Goal: Task Accomplishment & Management: Complete application form

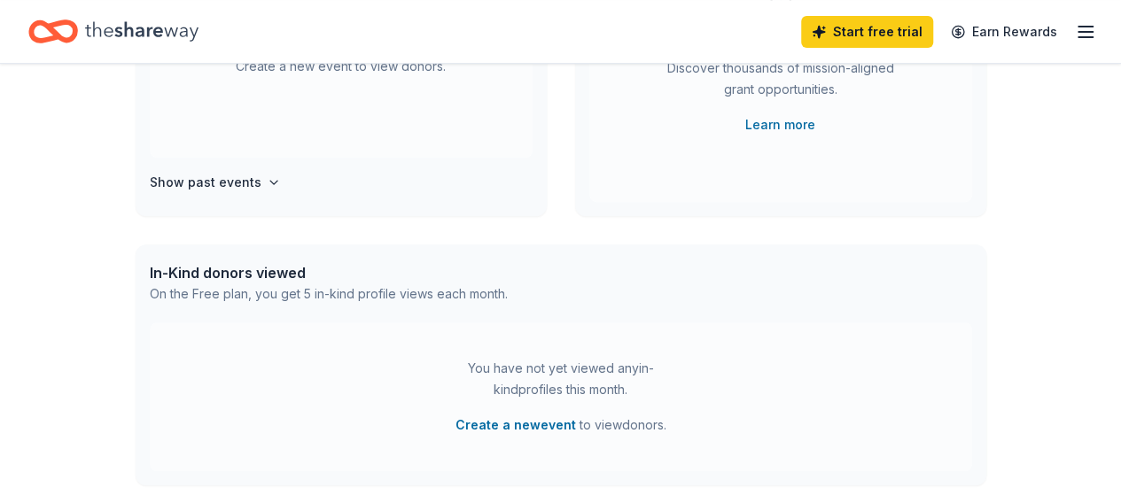
scroll to position [199, 0]
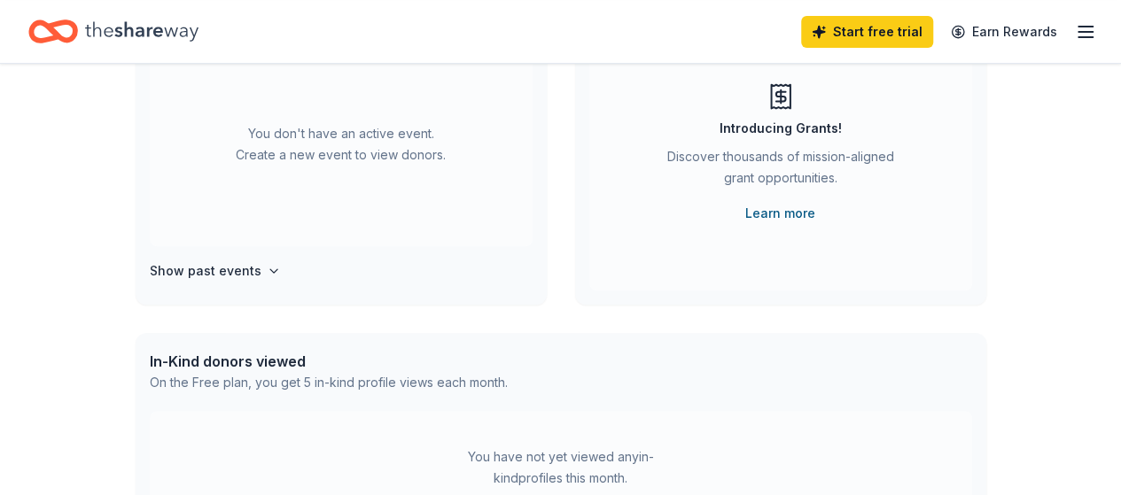
click at [773, 211] on link "Learn more" at bounding box center [780, 213] width 70 height 21
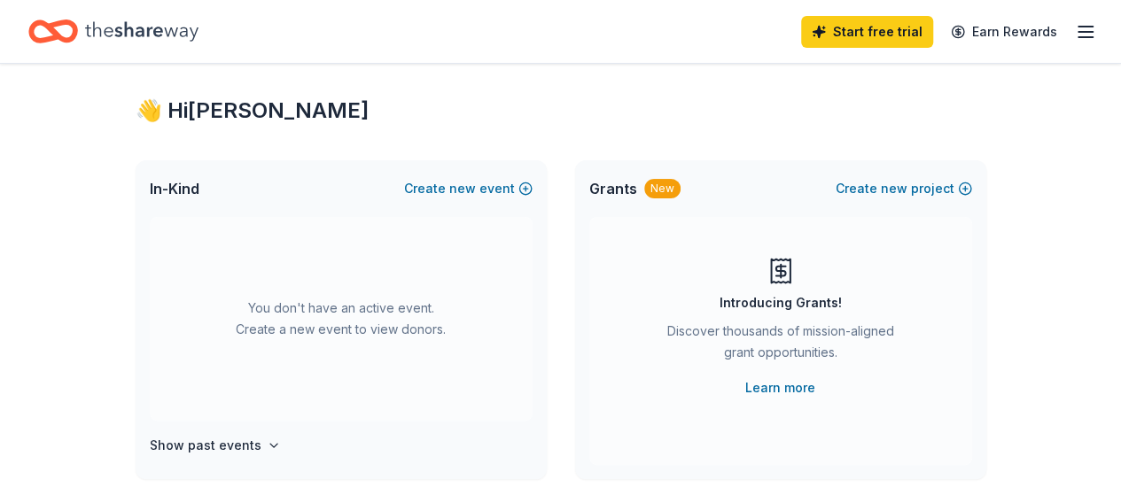
scroll to position [21, 0]
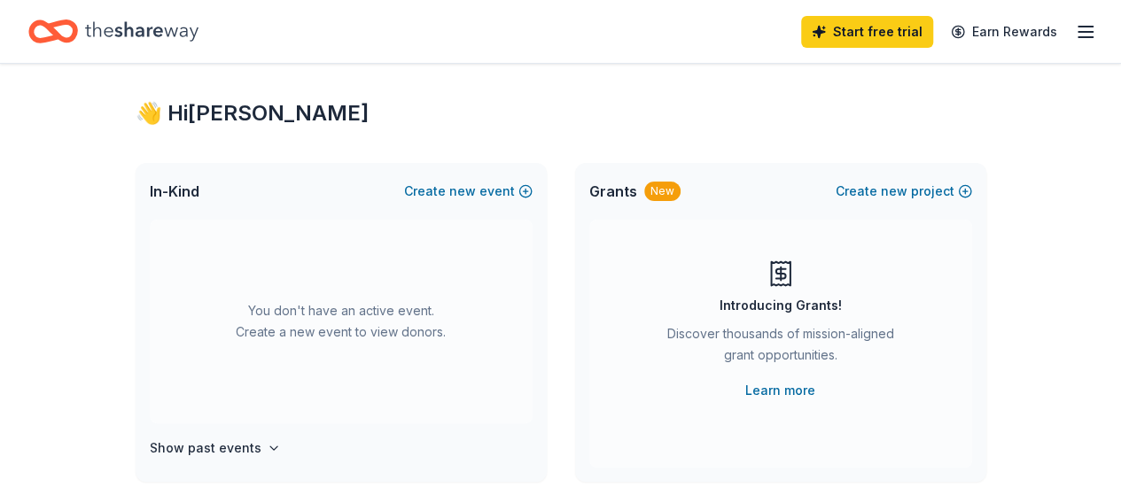
click at [1075, 28] on icon "button" at bounding box center [1085, 31] width 21 height 21
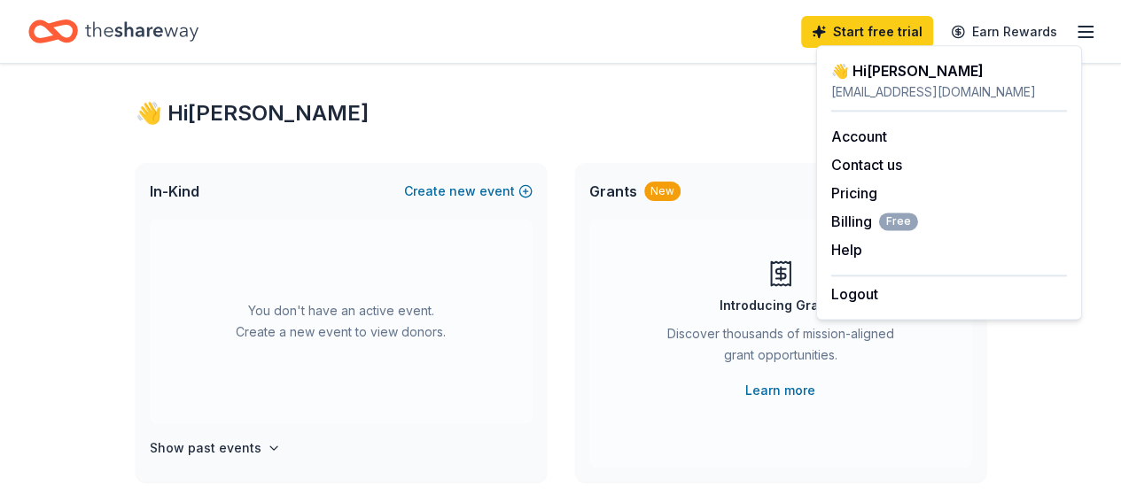
click at [573, 32] on div "Start free trial Earn Rewards" at bounding box center [560, 32] width 1065 height 42
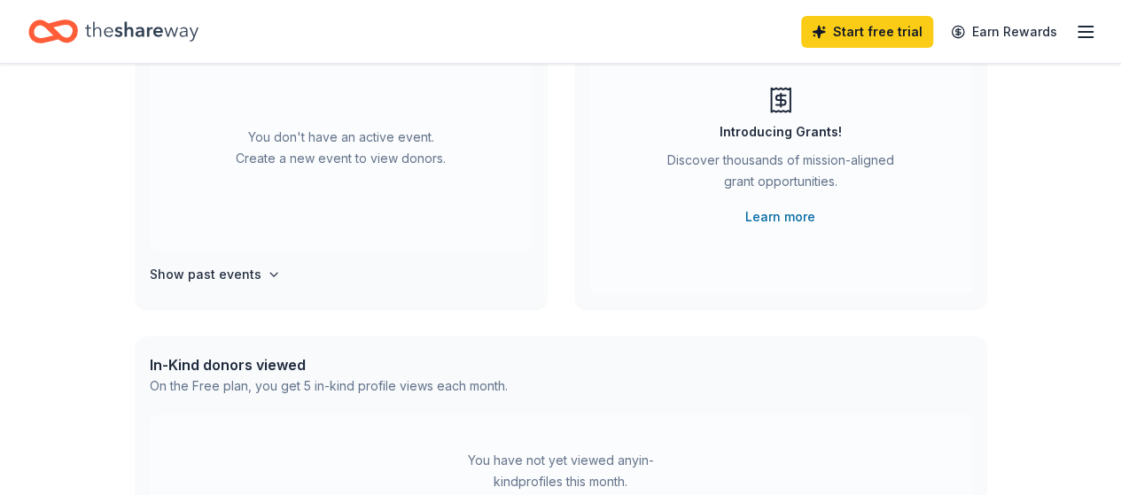
scroll to position [199, 0]
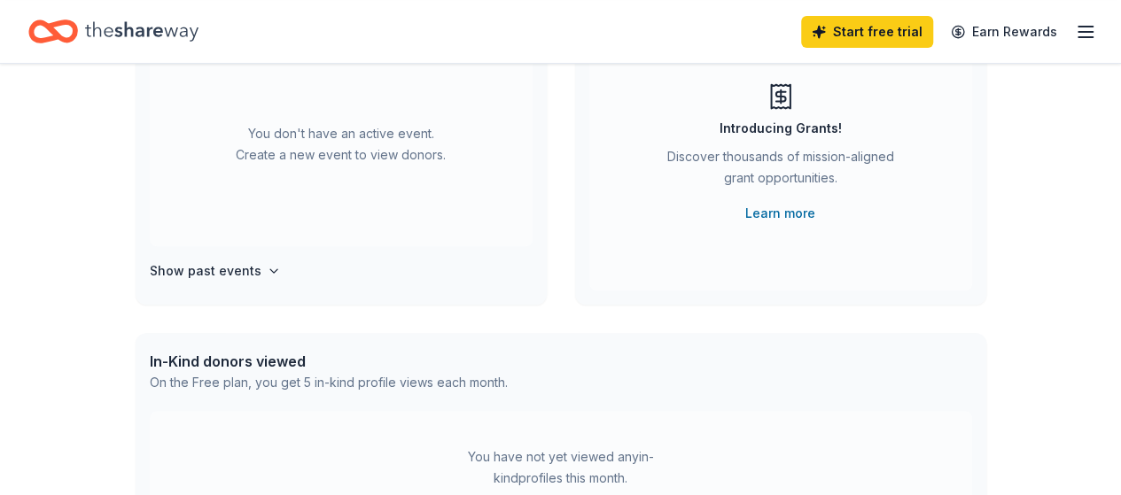
click at [238, 276] on h4 "Show past events" at bounding box center [206, 271] width 112 height 21
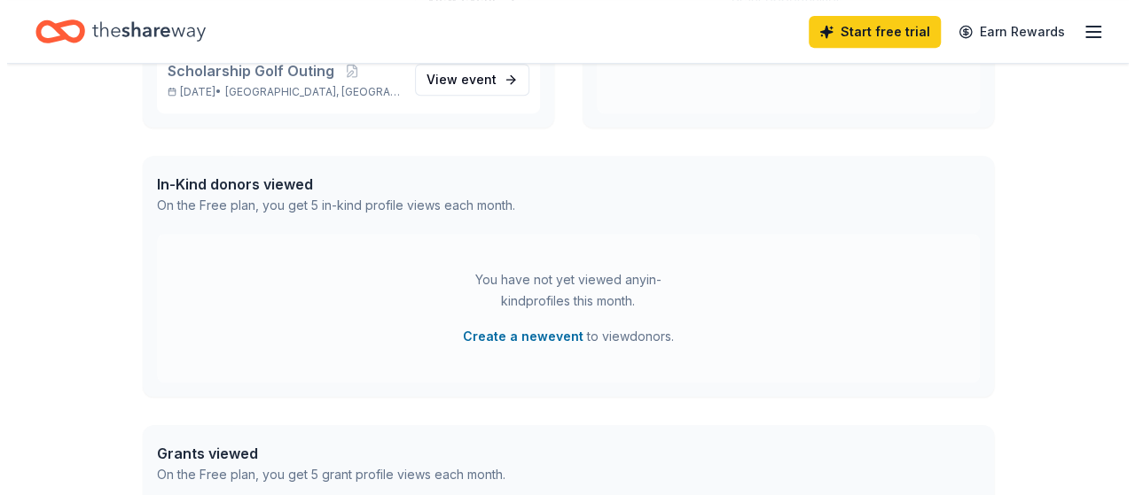
scroll to position [464, 0]
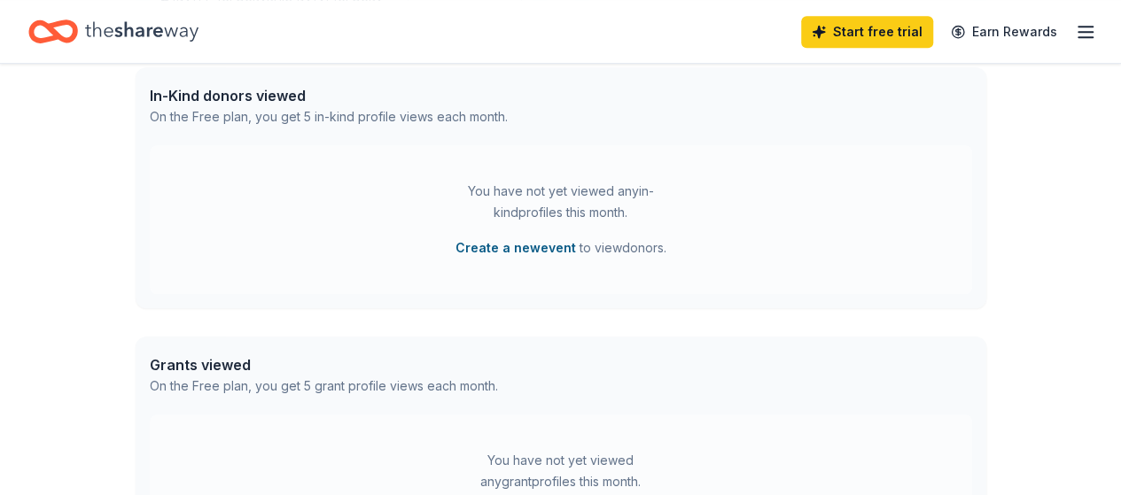
click at [523, 249] on button "Create a new event" at bounding box center [516, 248] width 121 height 21
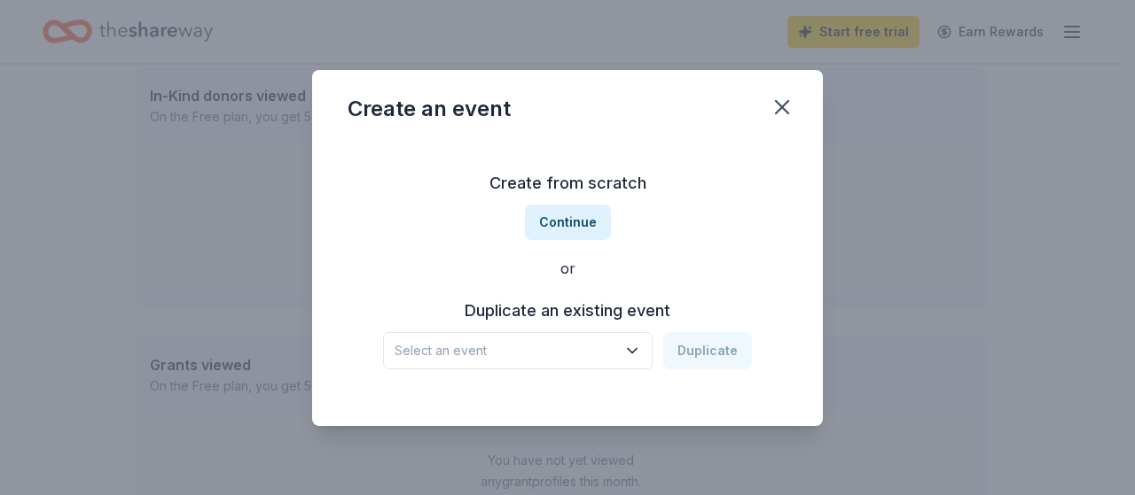
click at [641, 347] on icon "button" at bounding box center [632, 351] width 18 height 18
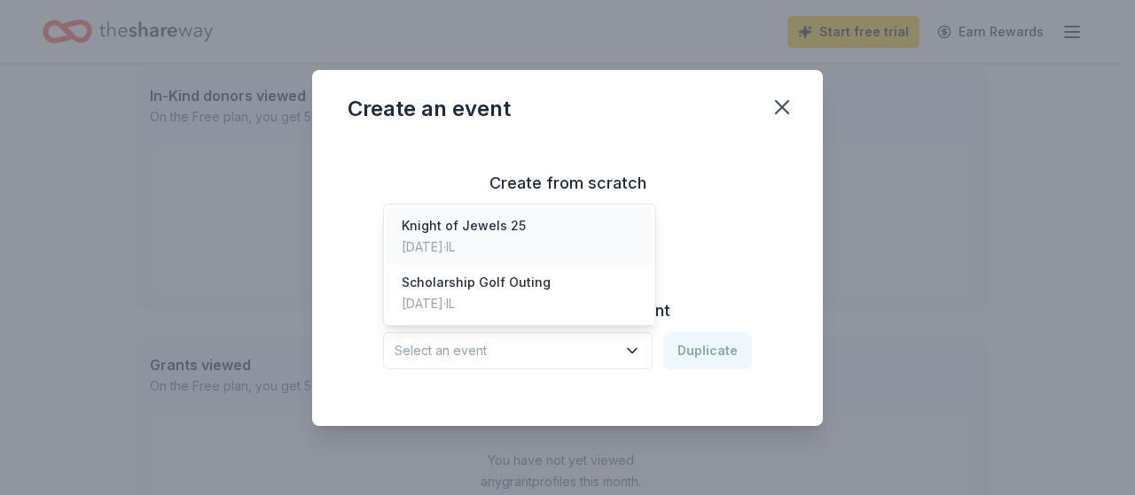
click at [510, 233] on div "Knight of Jewels 25" at bounding box center [464, 225] width 124 height 21
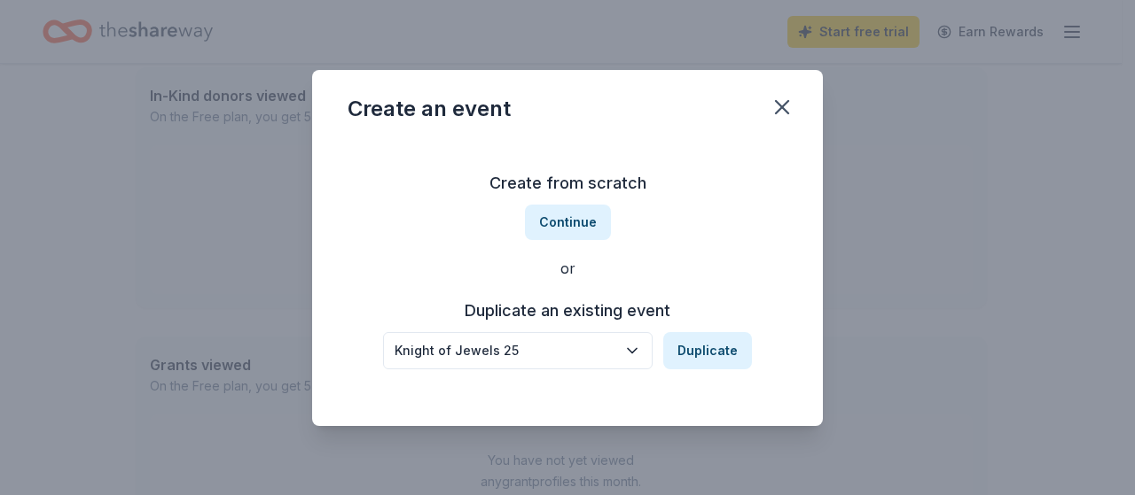
click at [527, 355] on div "Knight of Jewels 25" at bounding box center [505, 350] width 222 height 21
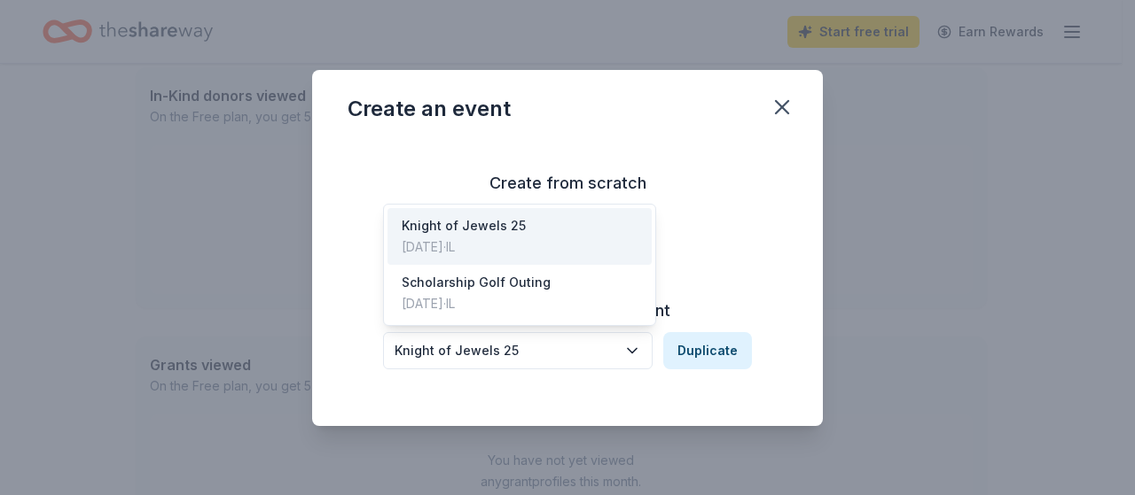
click at [710, 351] on div "Knight of Jewels 25 Duplicate" at bounding box center [567, 350] width 369 height 37
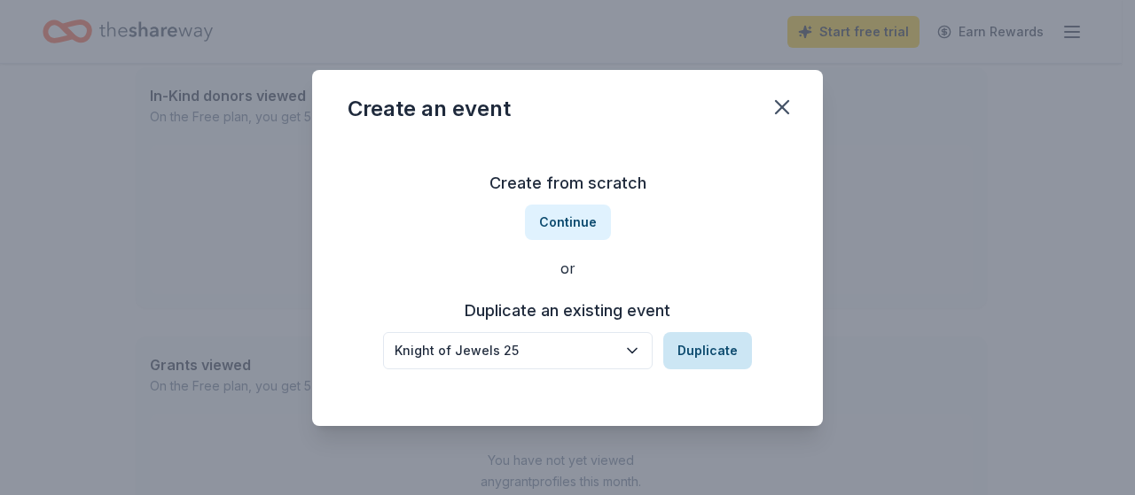
click at [704, 345] on button "Duplicate" at bounding box center [707, 350] width 89 height 37
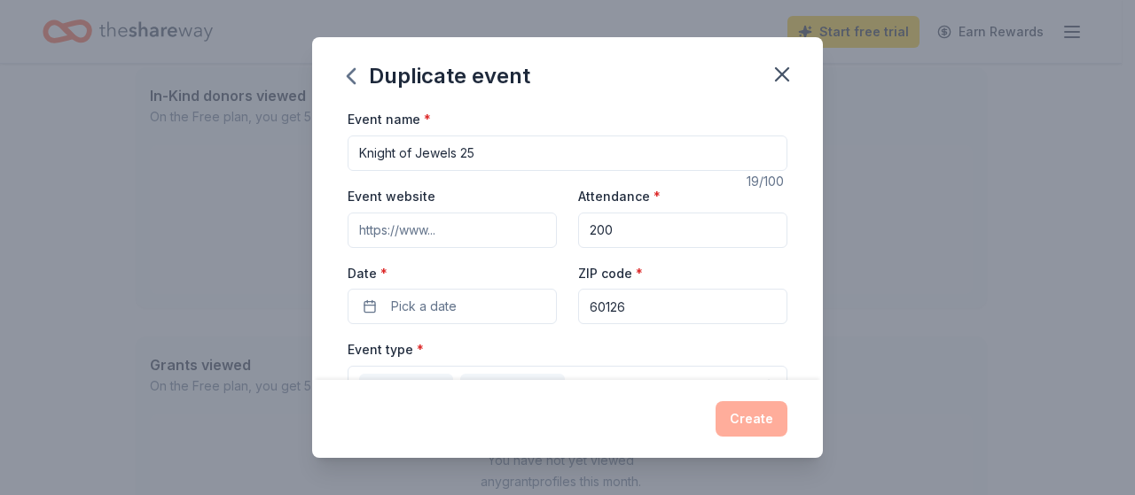
click at [496, 149] on input "Knight of Jewels 25" at bounding box center [567, 153] width 440 height 35
type input "Knight of Jewels 26"
click at [513, 231] on input "Event website" at bounding box center [451, 230] width 209 height 35
drag, startPoint x: 519, startPoint y: 230, endPoint x: 351, endPoint y: 197, distance: 170.7
click at [356, 195] on div "Event website" at bounding box center [451, 216] width 209 height 63
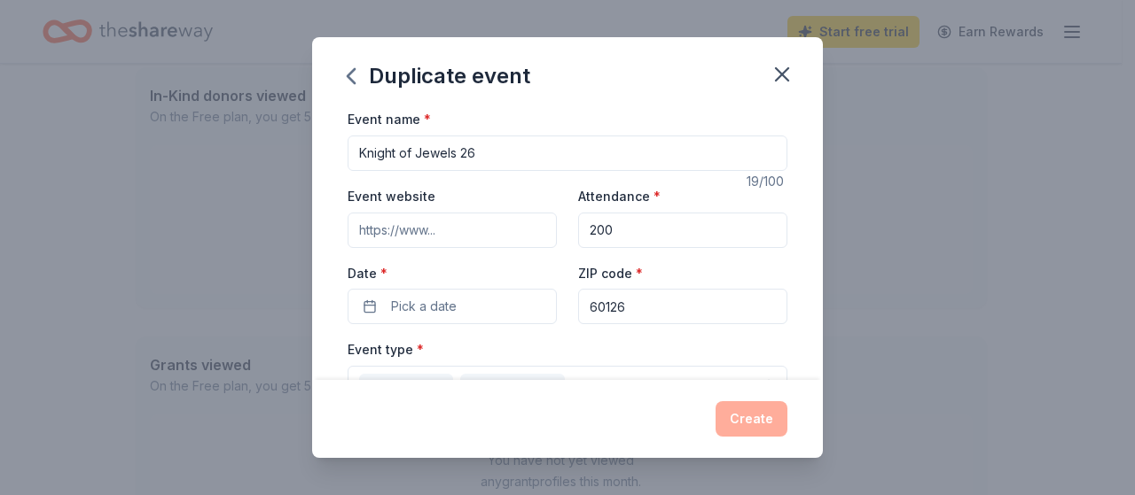
click at [356, 231] on input "Event website" at bounding box center [451, 230] width 209 height 35
drag, startPoint x: 435, startPoint y: 235, endPoint x: 337, endPoint y: 217, distance: 100.0
click at [337, 217] on div "Event name * Knight of Jewels 26 19 /100 Event website Attendance * 200 Date * …" at bounding box center [567, 243] width 511 height 271
click at [435, 306] on span "Pick a date" at bounding box center [424, 306] width 66 height 21
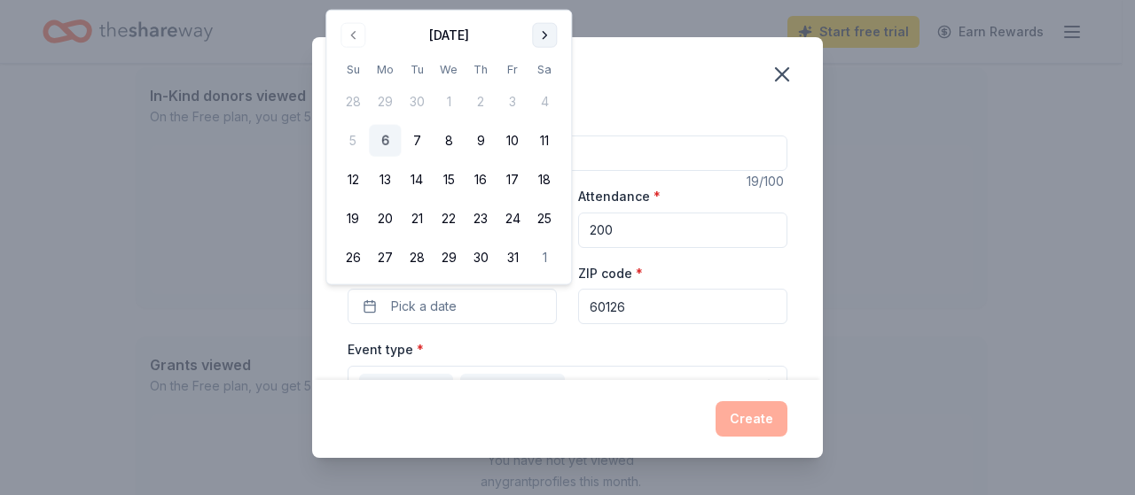
click at [546, 35] on button "Go to next month" at bounding box center [544, 35] width 25 height 25
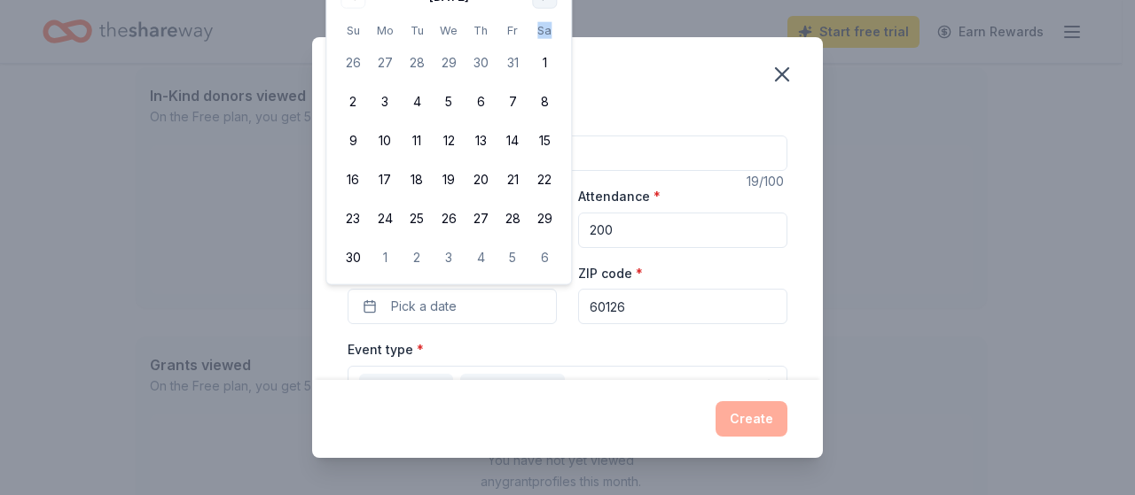
click at [546, 35] on th "Sa" at bounding box center [544, 30] width 32 height 19
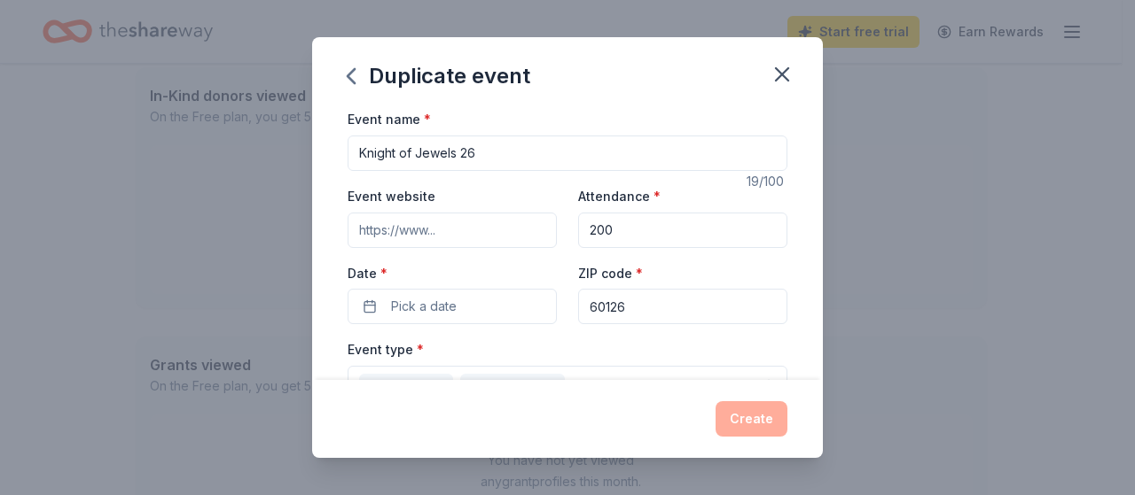
drag, startPoint x: 716, startPoint y: 59, endPoint x: 731, endPoint y: 38, distance: 26.1
click at [731, 38] on div "Duplicate event" at bounding box center [567, 72] width 511 height 71
click at [431, 300] on span "Pick a date" at bounding box center [424, 306] width 66 height 21
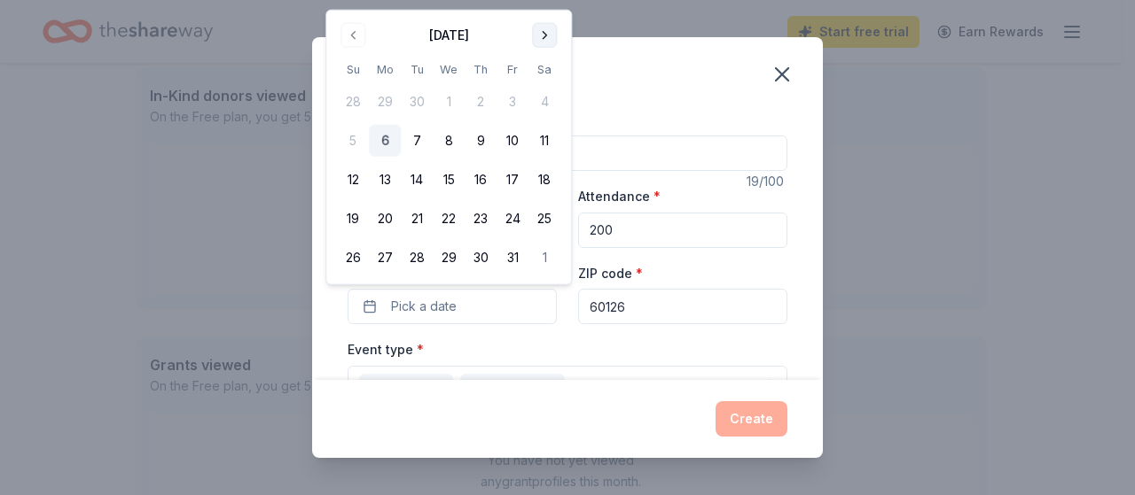
click at [547, 35] on button "Go to next month" at bounding box center [544, 35] width 25 height 25
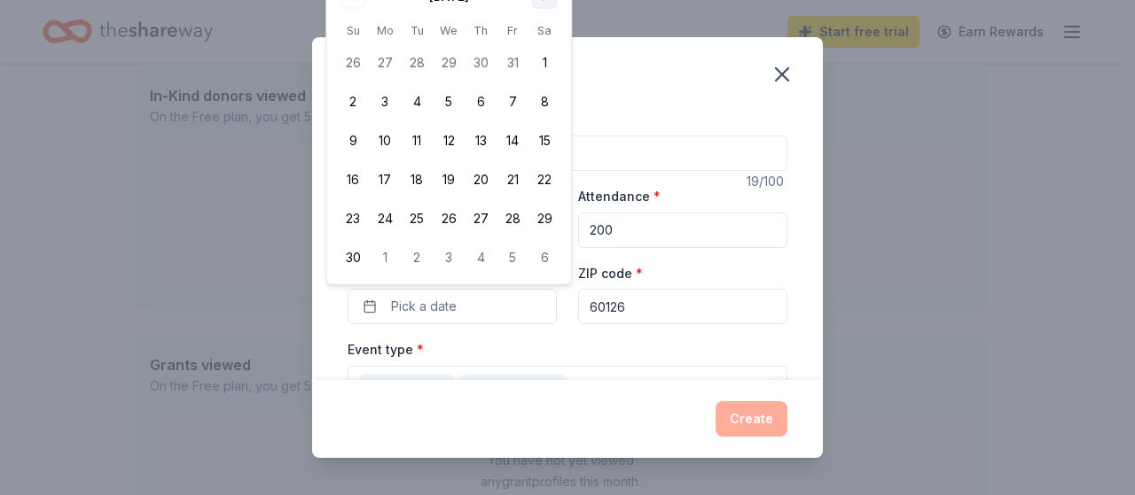
click at [546, 29] on button "Go to next month" at bounding box center [544, 35] width 25 height 25
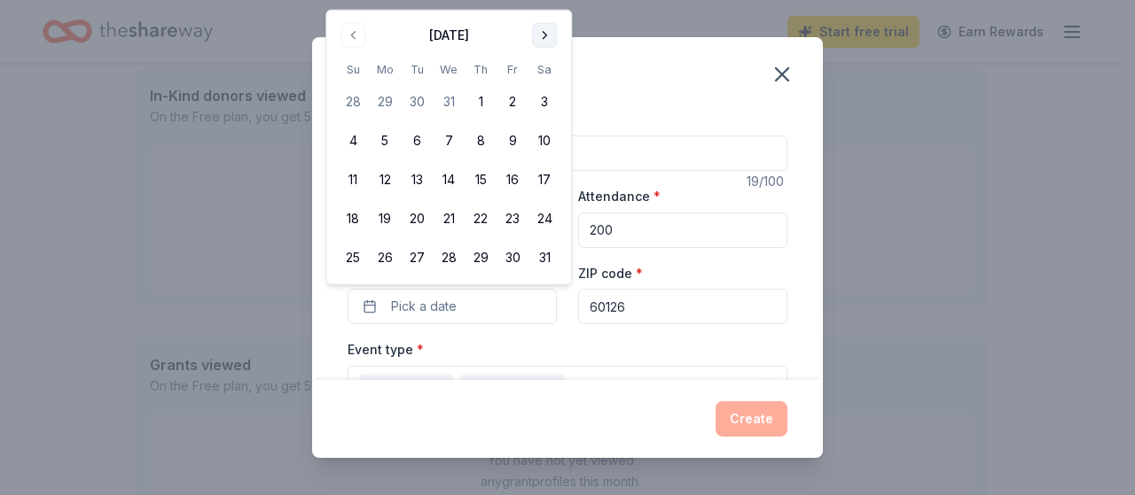
click at [546, 29] on button "Go to next month" at bounding box center [544, 35] width 25 height 25
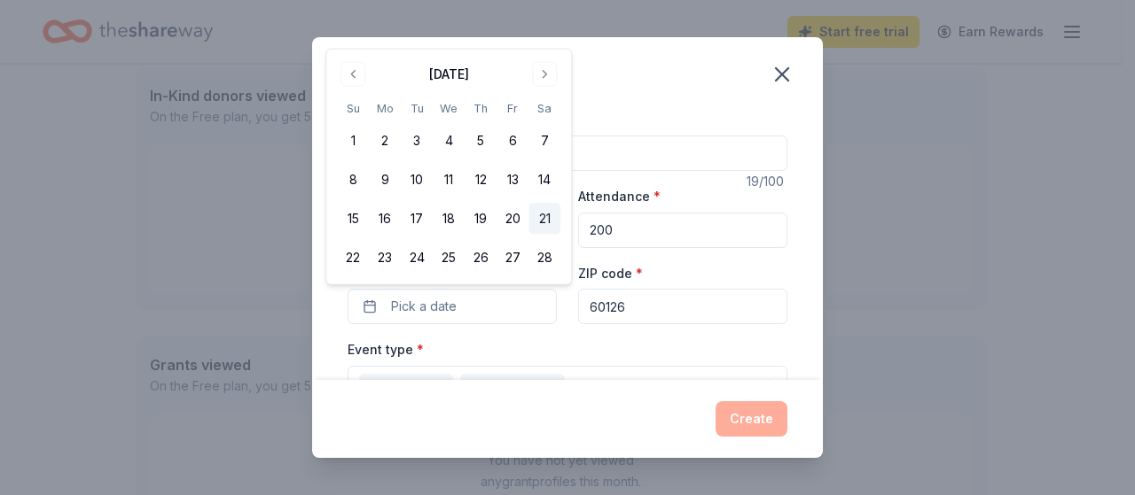
click at [550, 215] on button "21" at bounding box center [544, 219] width 32 height 32
click at [737, 269] on div "ZIP code * 60126" at bounding box center [682, 293] width 209 height 63
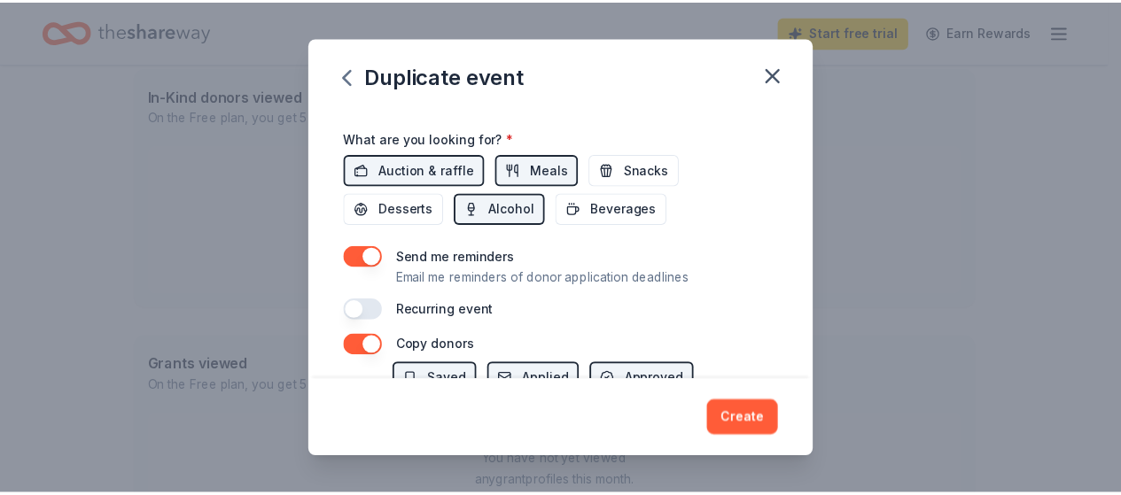
scroll to position [769, 0]
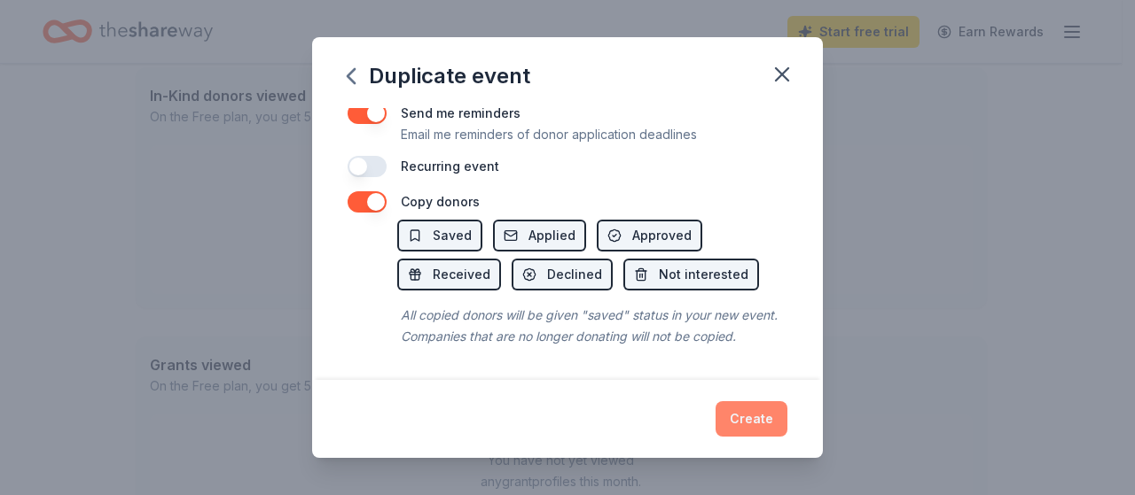
click at [754, 424] on button "Create" at bounding box center [751, 419] width 72 height 35
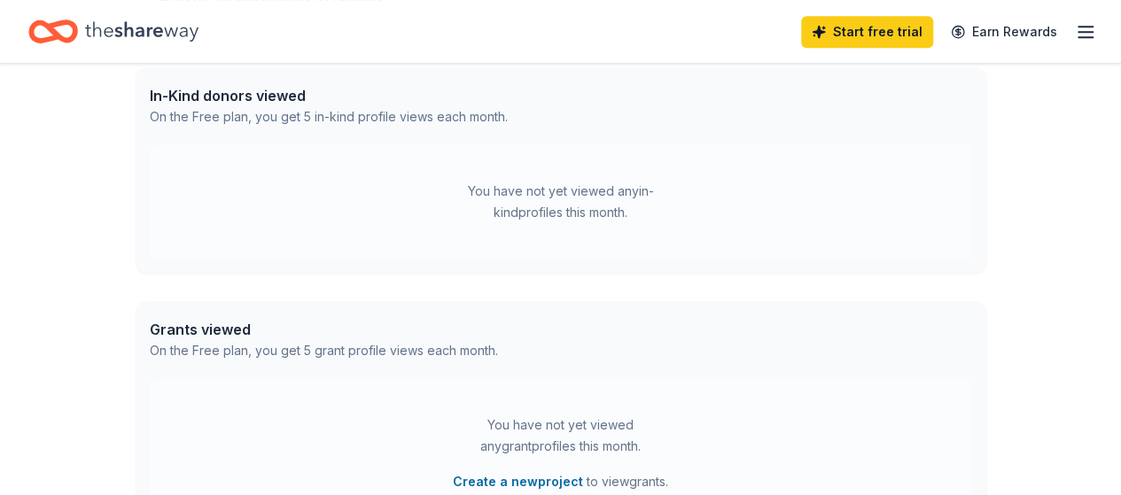
scroll to position [11, 0]
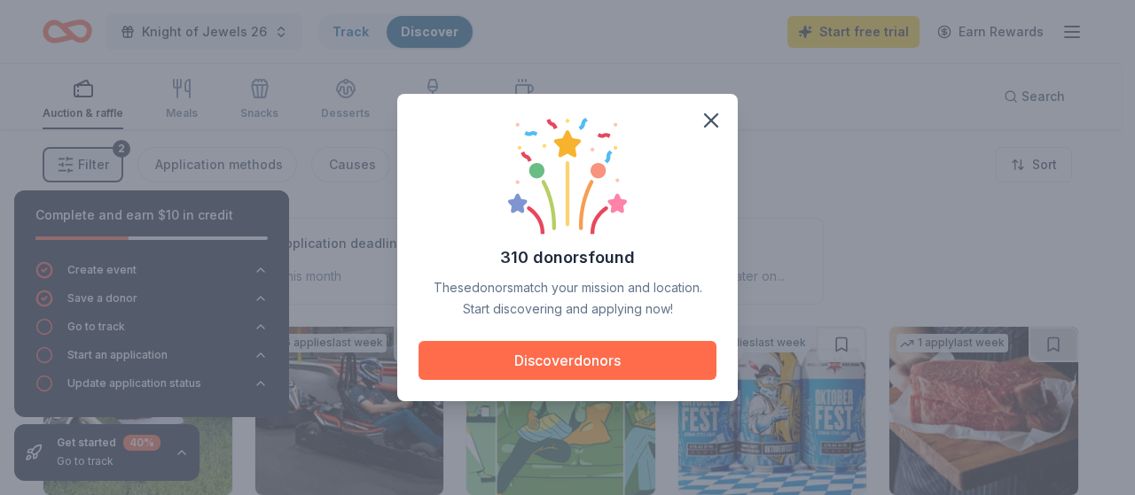
click at [562, 371] on button "Discover donors" at bounding box center [567, 360] width 298 height 39
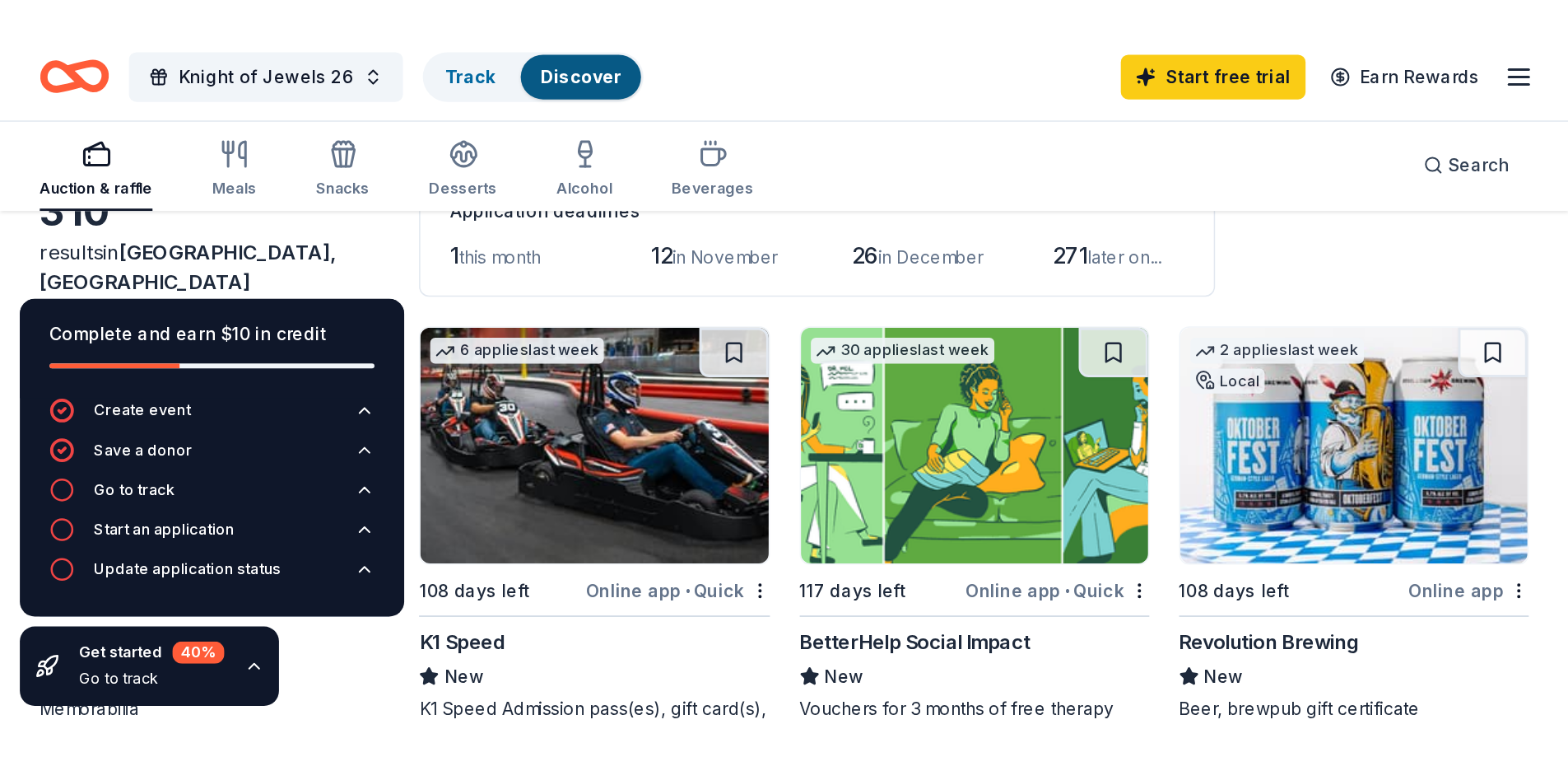
scroll to position [83, 0]
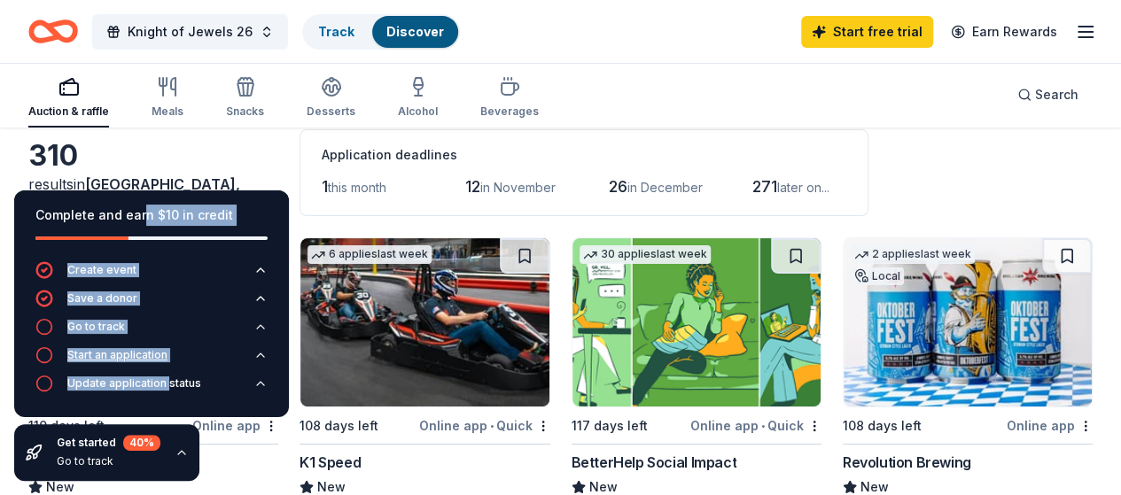
drag, startPoint x: 140, startPoint y: 221, endPoint x: 164, endPoint y: 366, distance: 147.3
click at [166, 371] on div "Complete and earn $10 in credit Create event Save a donor Go to track Start an …" at bounding box center [151, 304] width 275 height 227
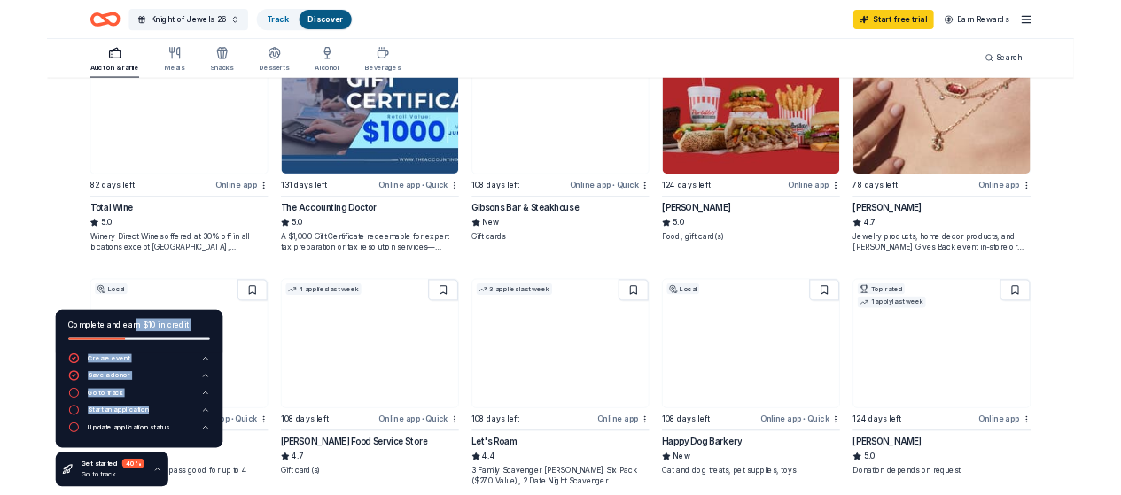
scroll to position [975, 0]
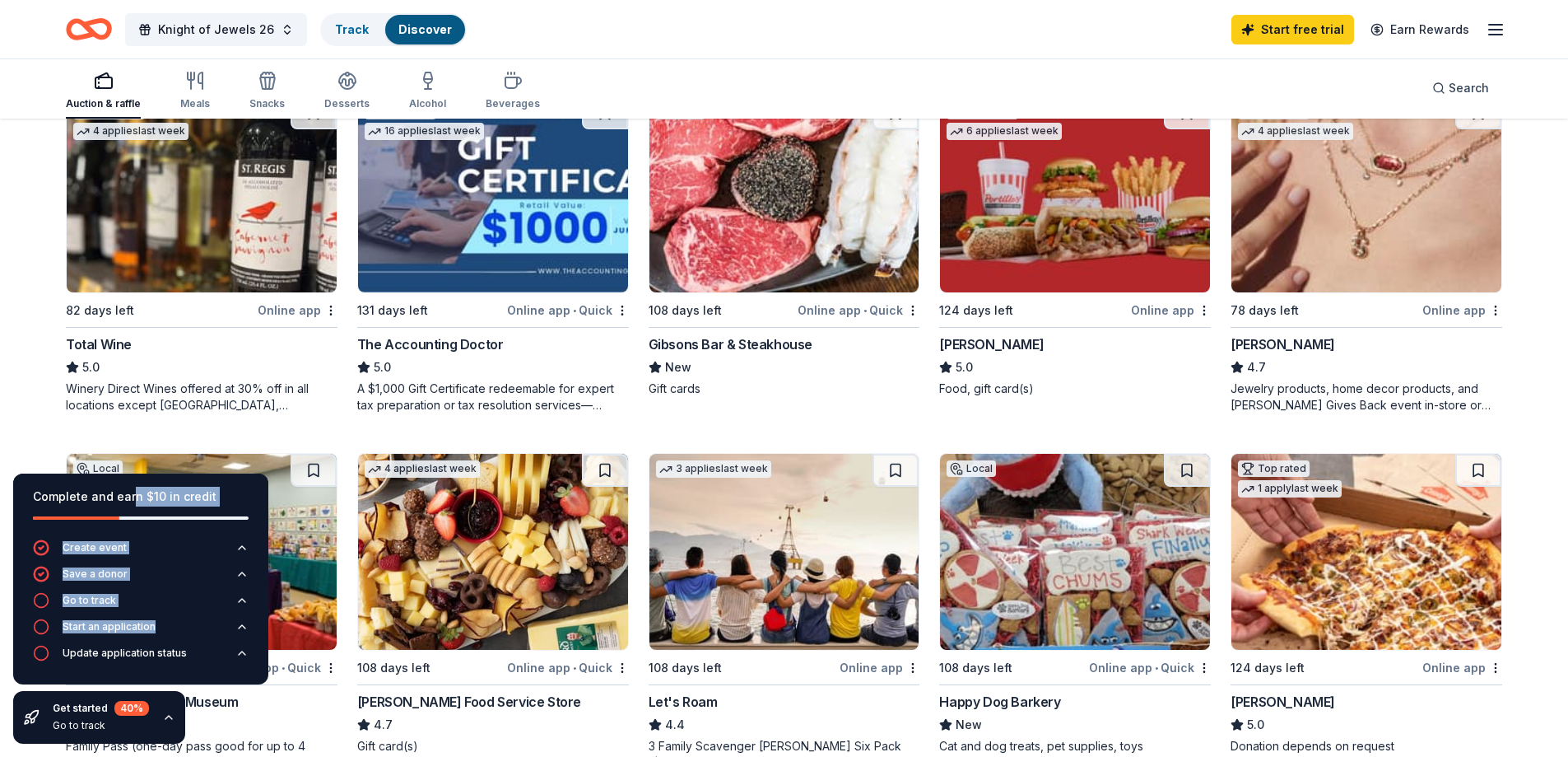
click at [715, 344] on div "Gibsons Bar & Steakhouse" at bounding box center [730, 344] width 163 height 20
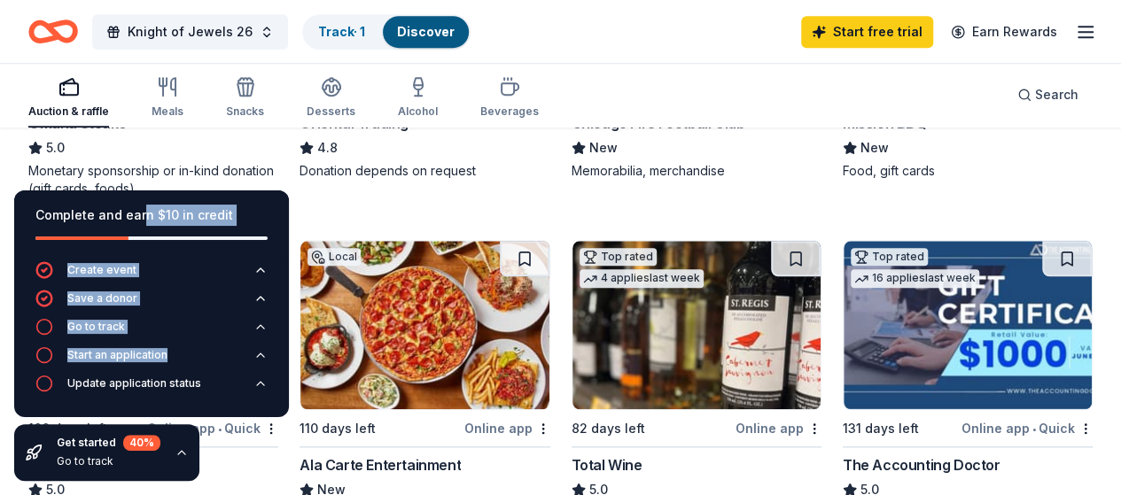
scroll to position [798, 0]
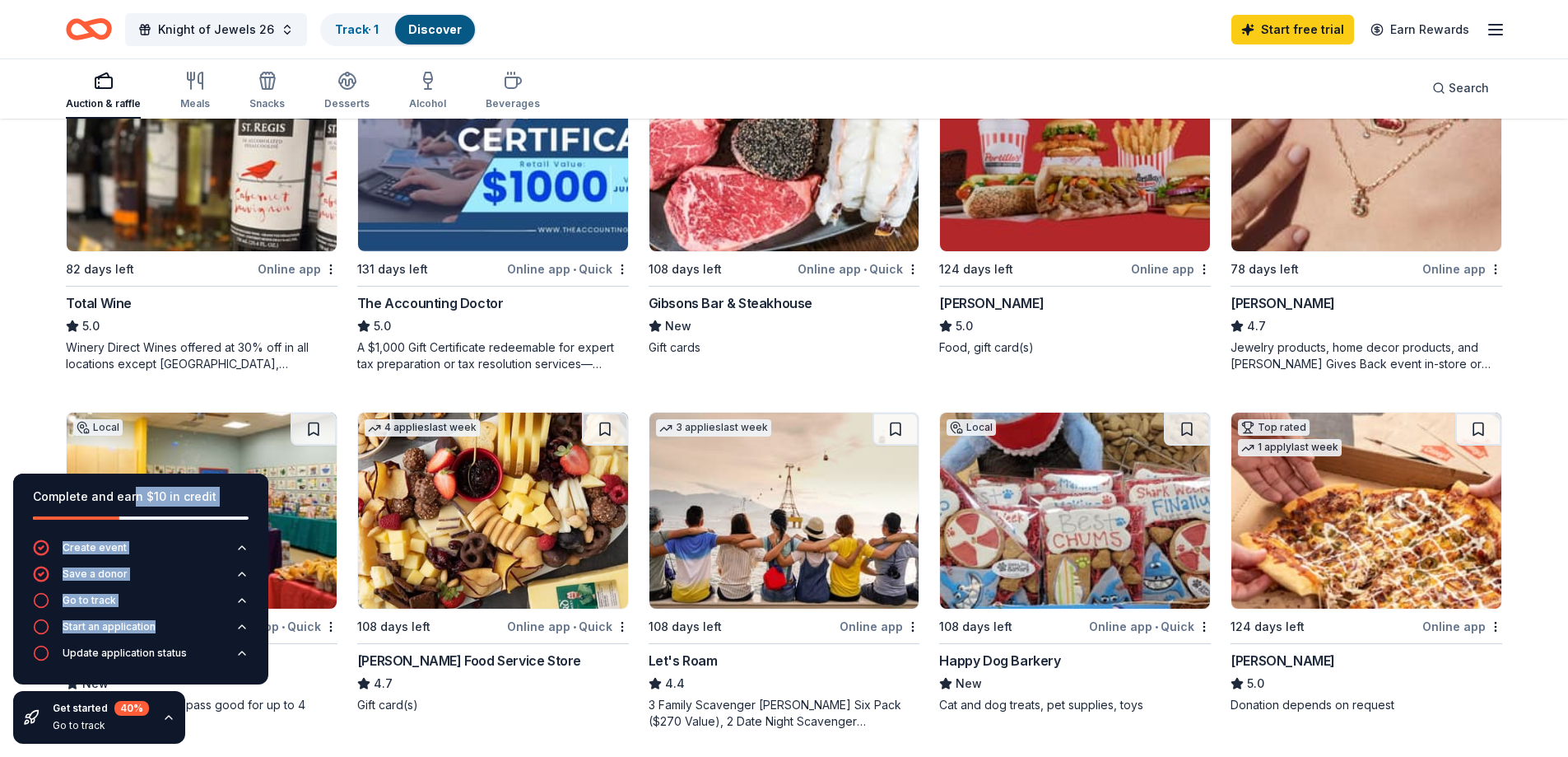
scroll to position [988, 0]
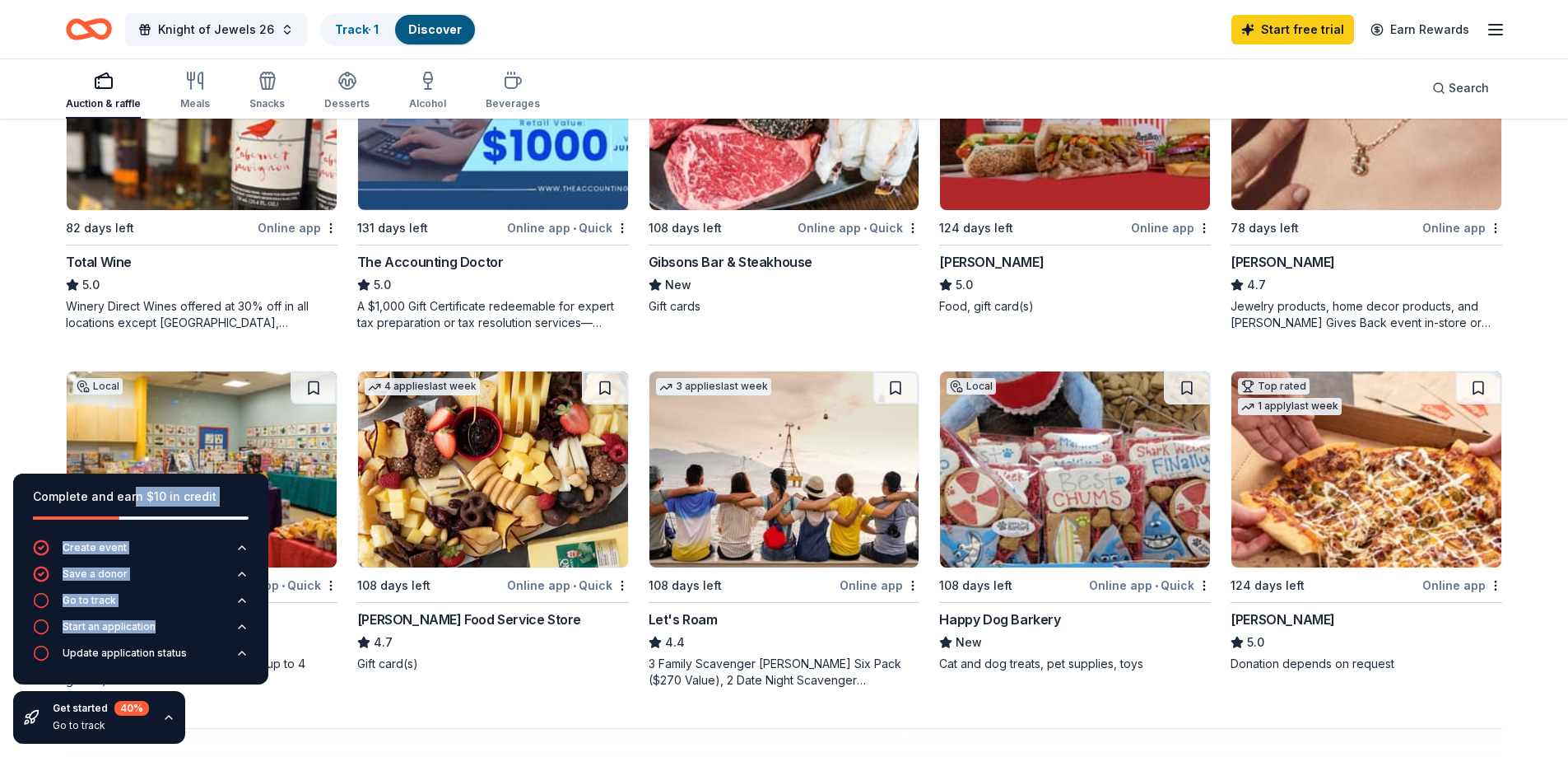
click at [120, 214] on div "Top rated 4 applies last week 82 days left Online app Total Wine 5.0 Winery Dir…" at bounding box center [201, 172] width 272 height 318
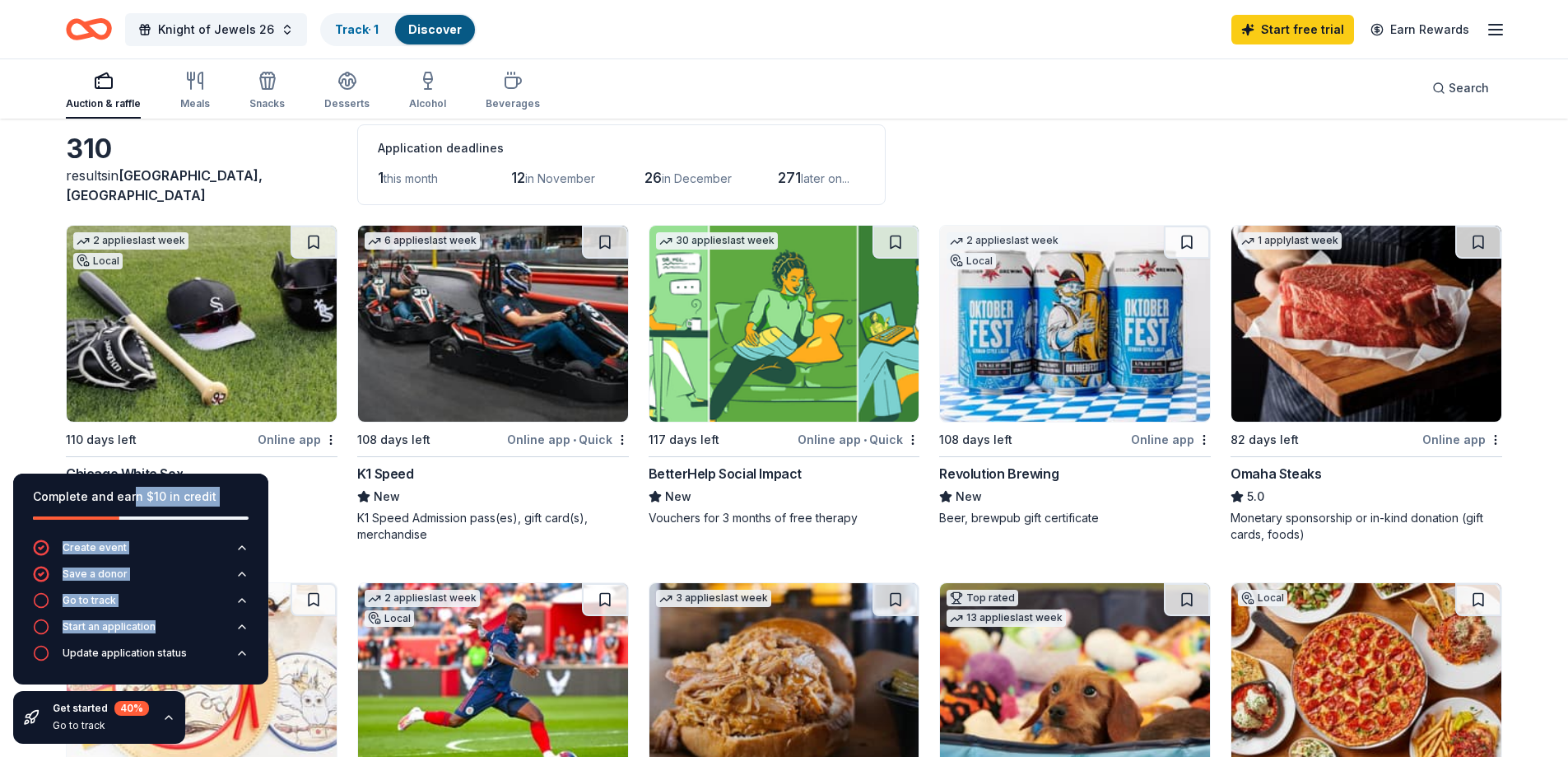
scroll to position [0, 0]
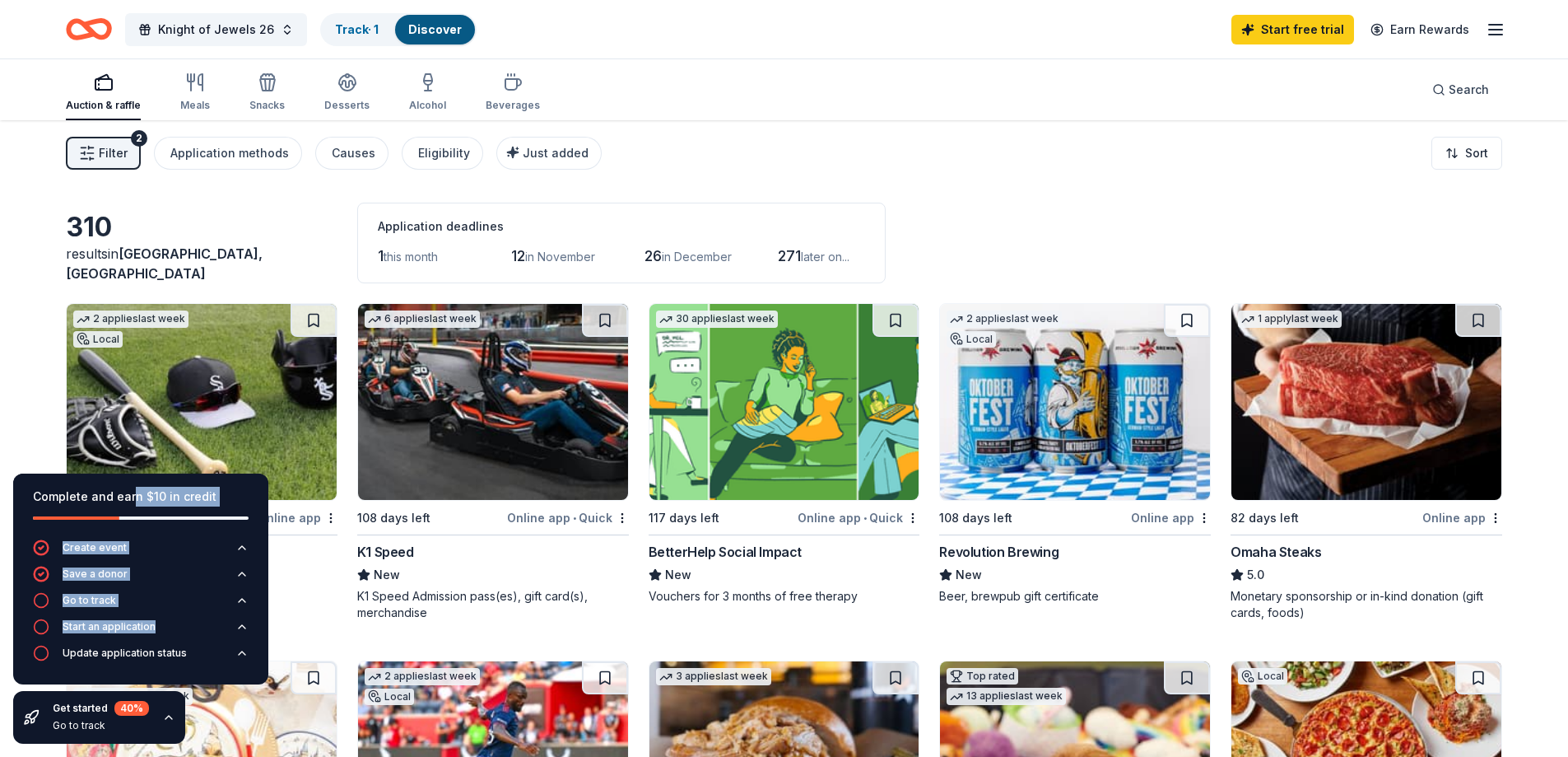
click at [1040, 460] on div "Omaha Steaks" at bounding box center [1276, 551] width 91 height 20
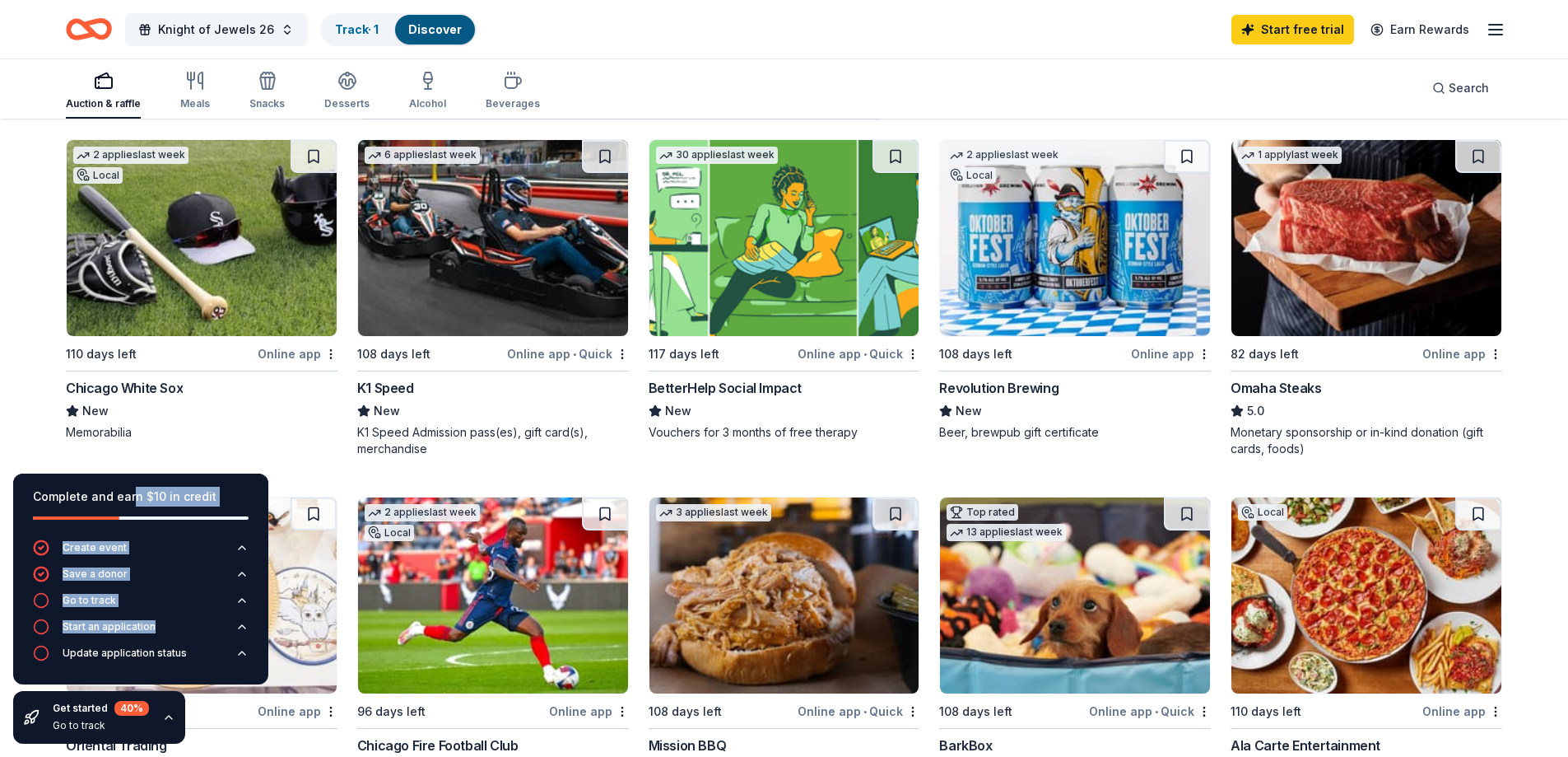
scroll to position [164, 0]
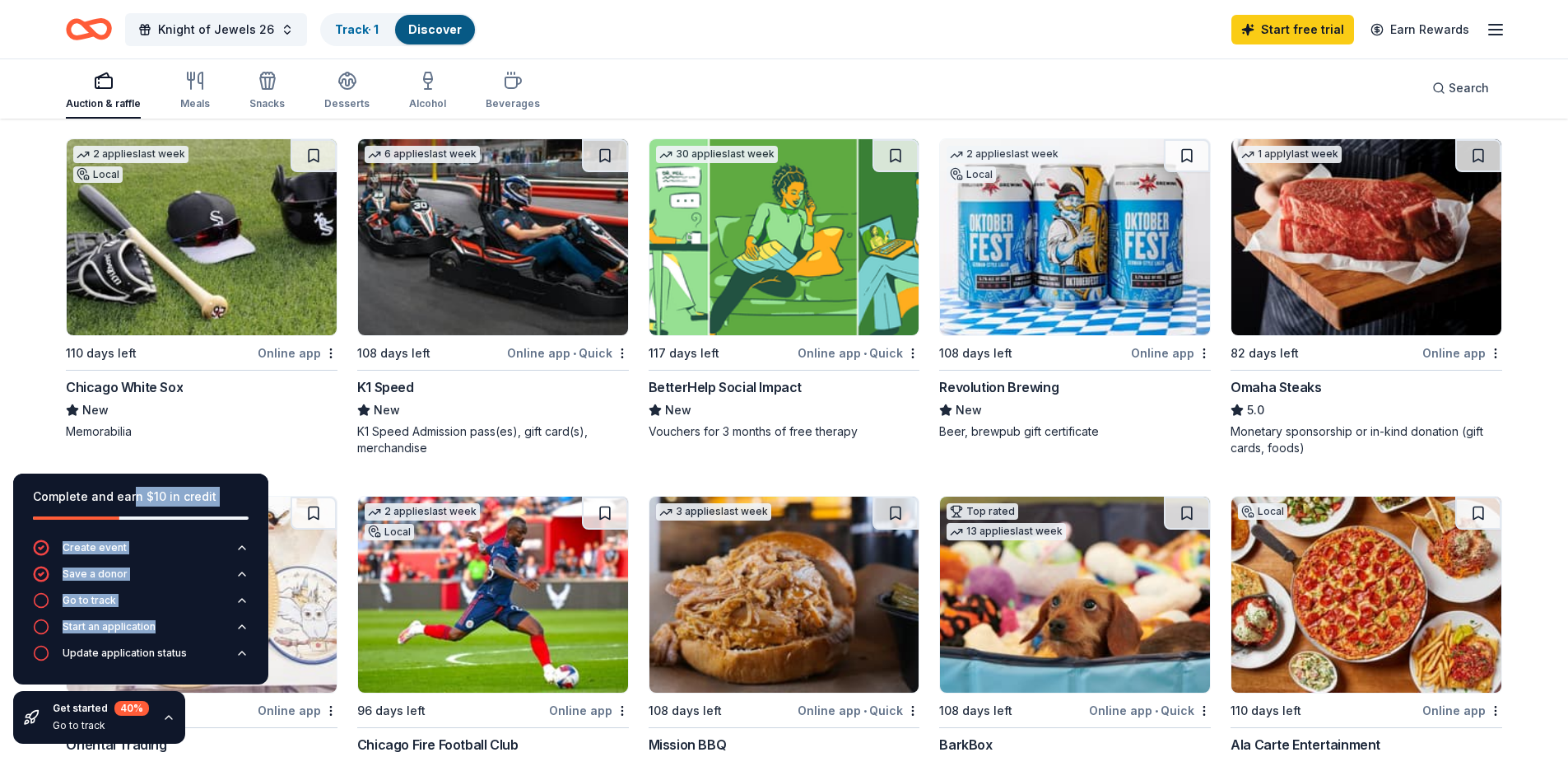
click at [387, 387] on div "K1 Speed" at bounding box center [385, 386] width 57 height 20
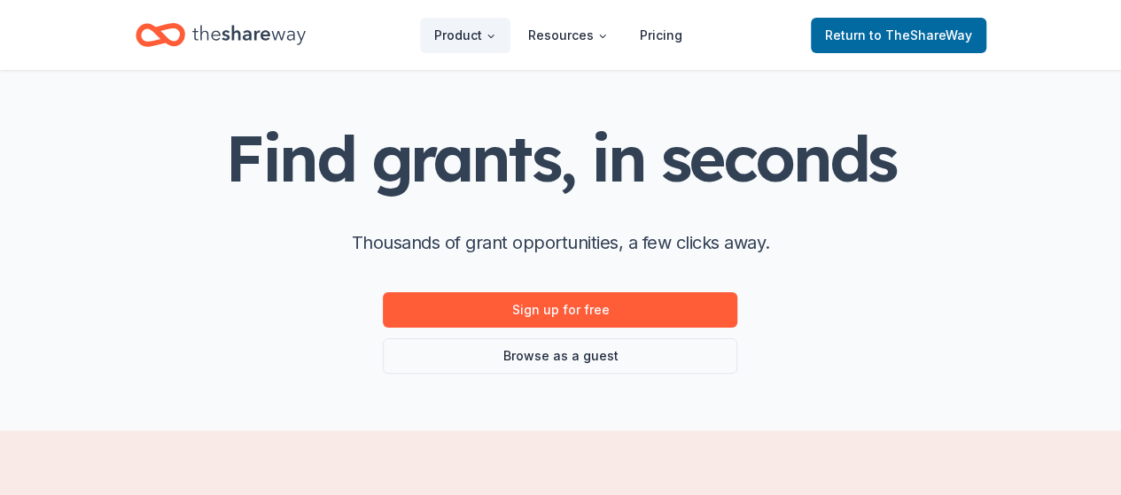
scroll to position [89, 0]
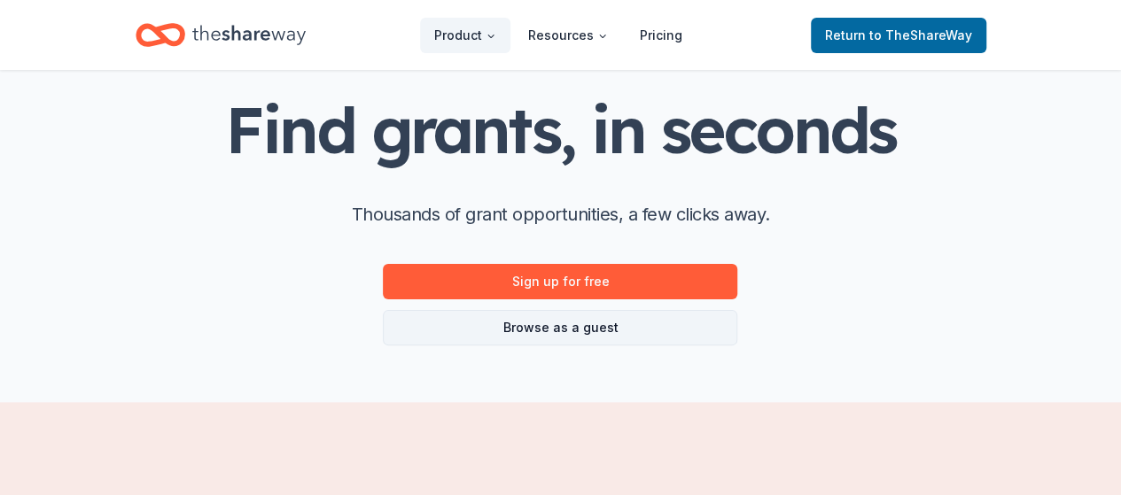
click at [582, 325] on link "Browse as a guest" at bounding box center [560, 327] width 355 height 35
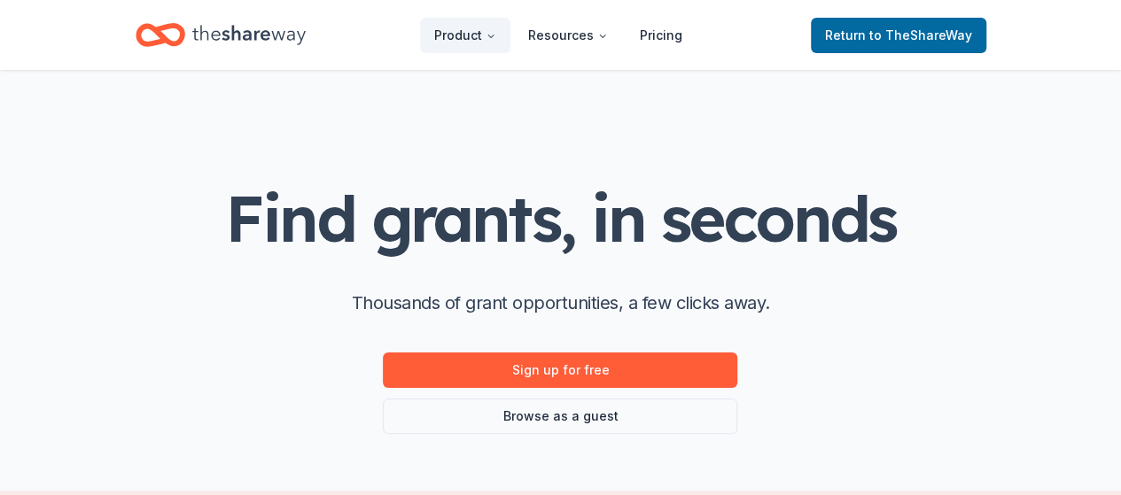
scroll to position [89, 0]
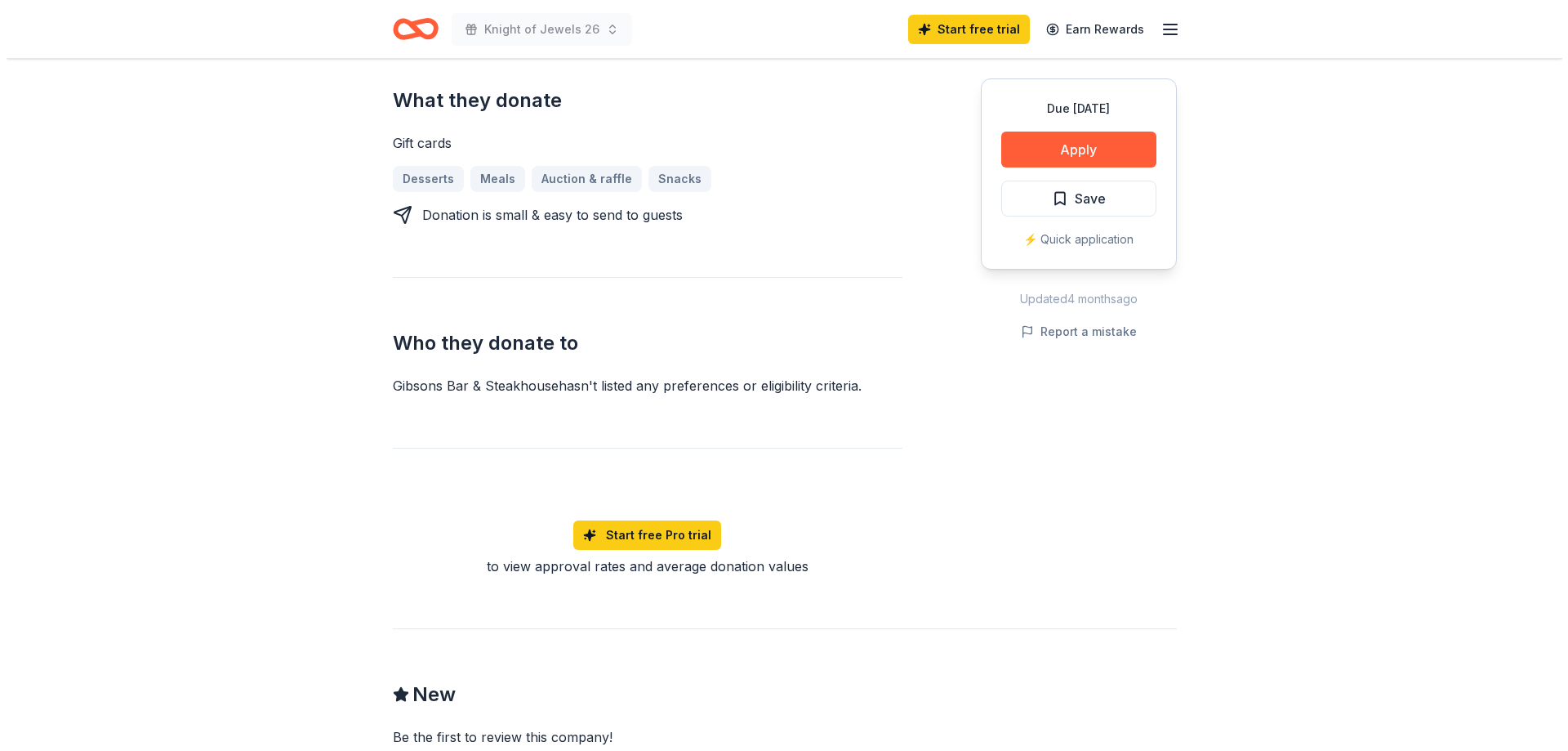
scroll to position [653, 0]
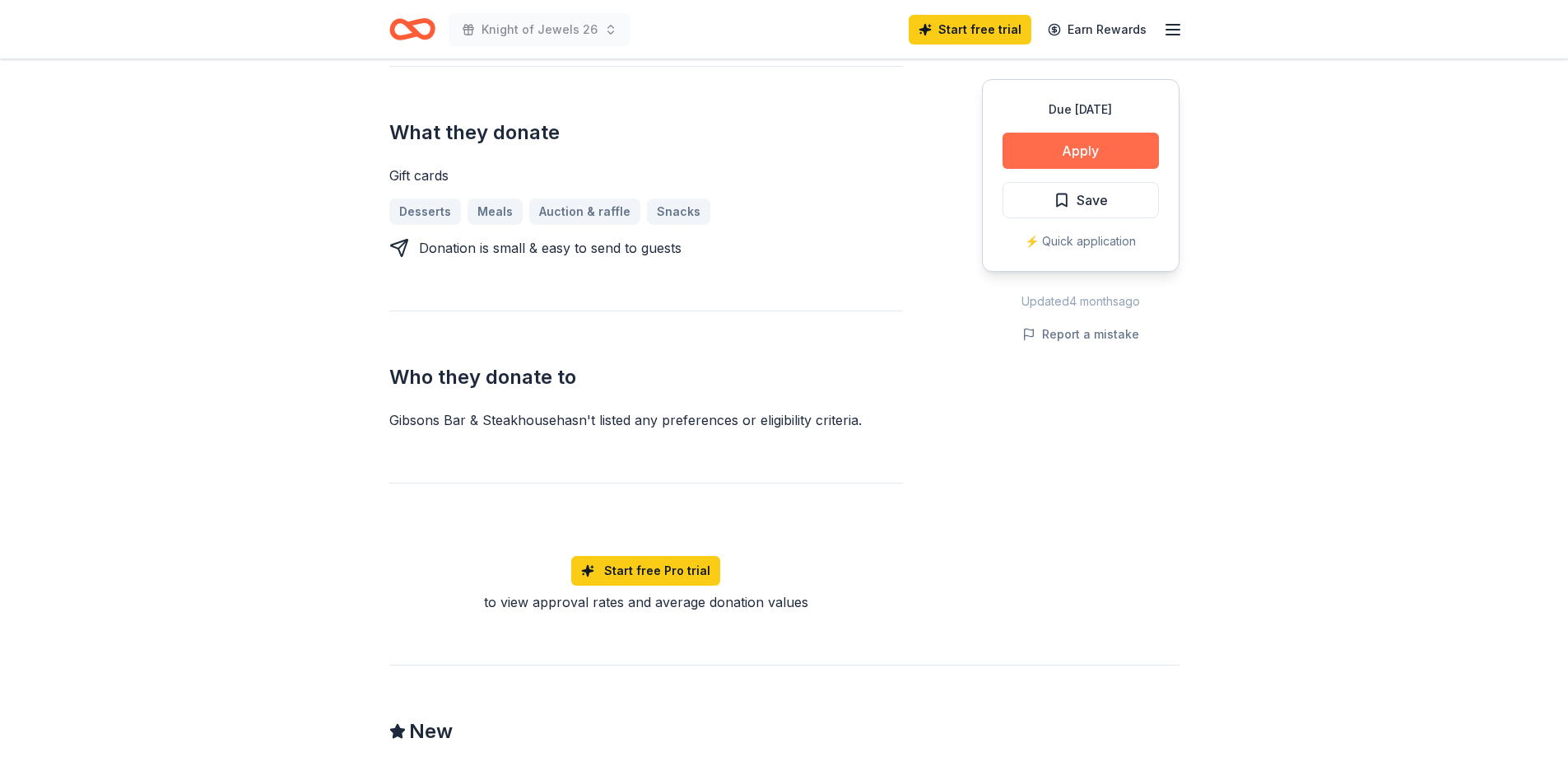
click at [1068, 149] on button "Apply" at bounding box center [1081, 150] width 156 height 36
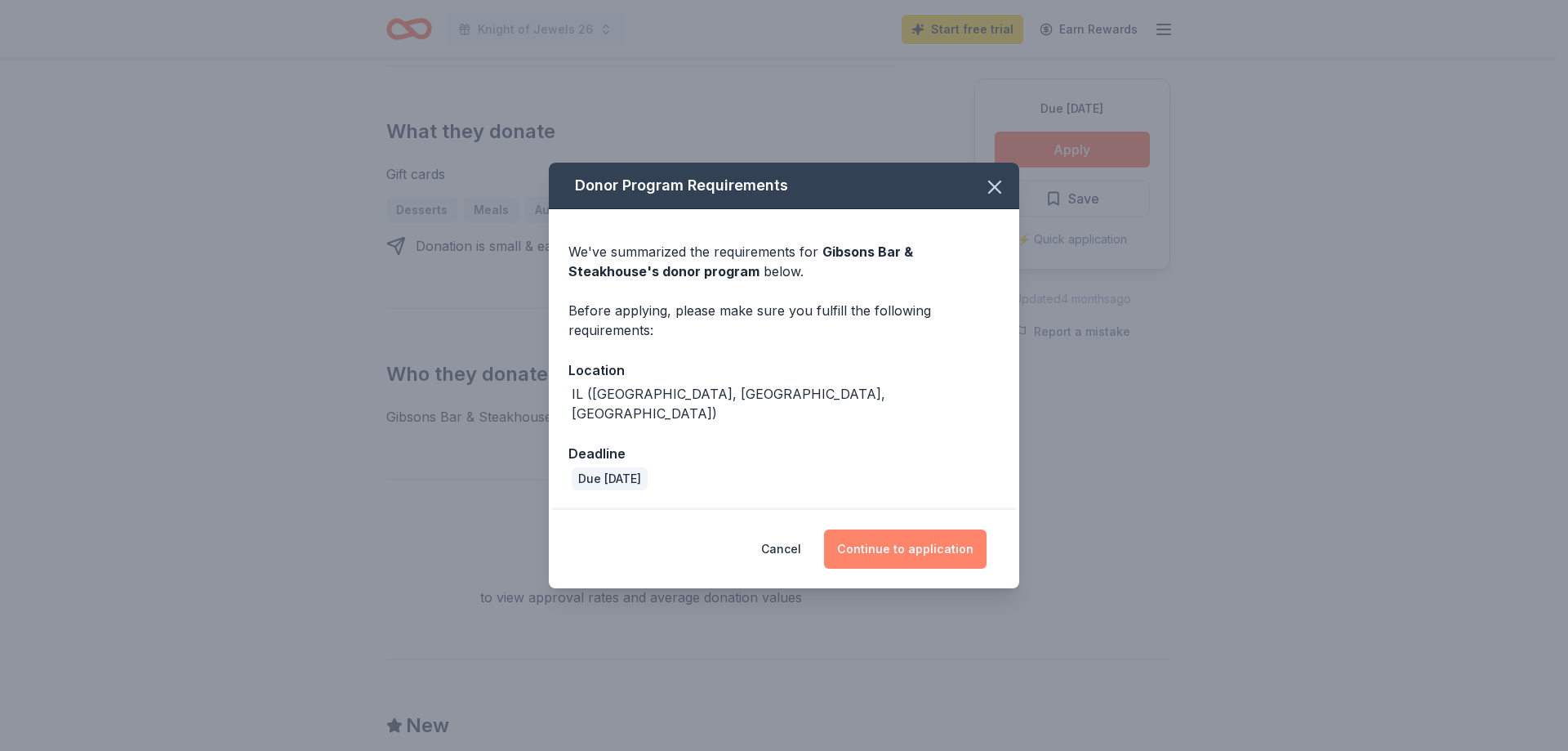
click at [910, 540] on button "Continue to application" at bounding box center [905, 548] width 162 height 40
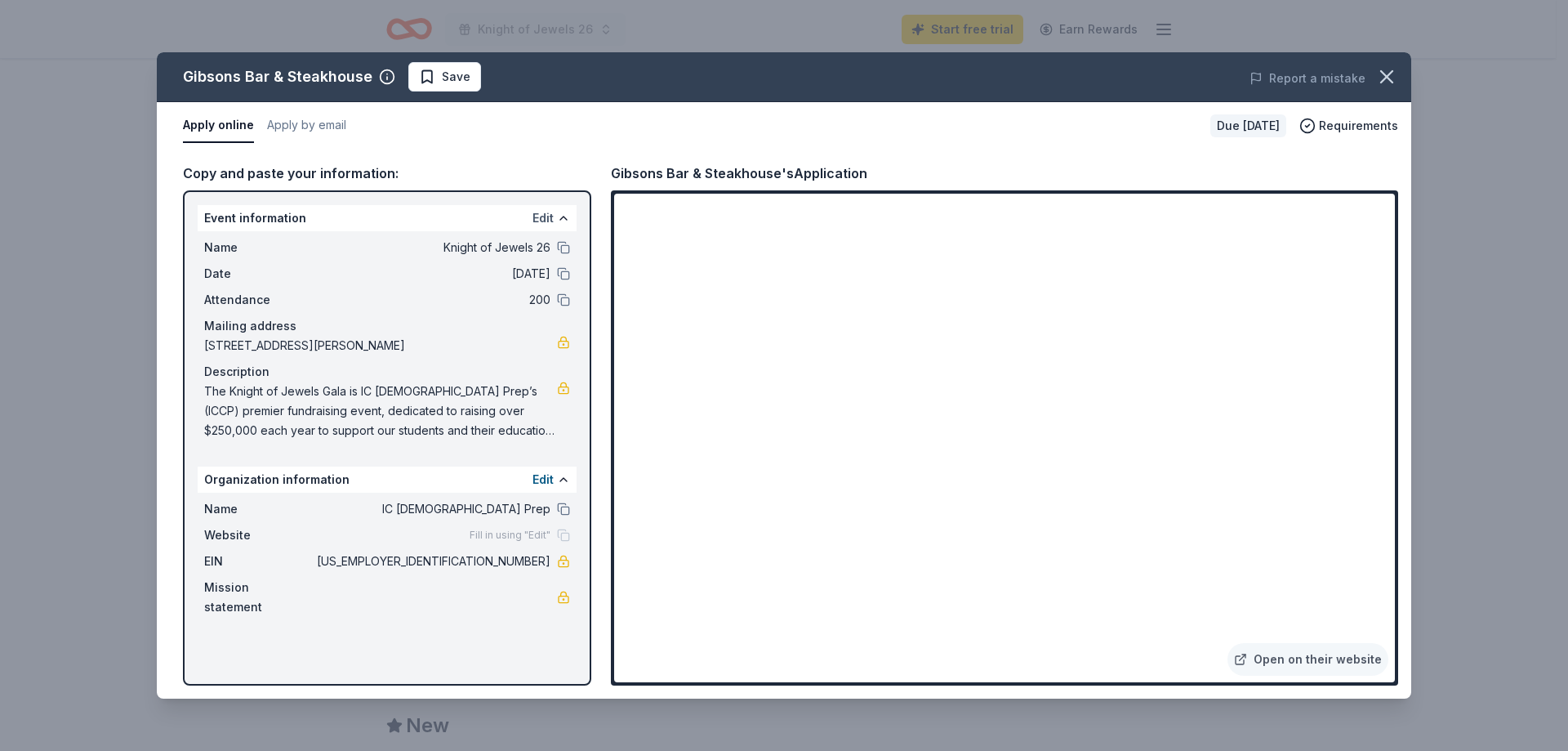
click at [543, 214] on button "Edit" at bounding box center [543, 217] width 21 height 19
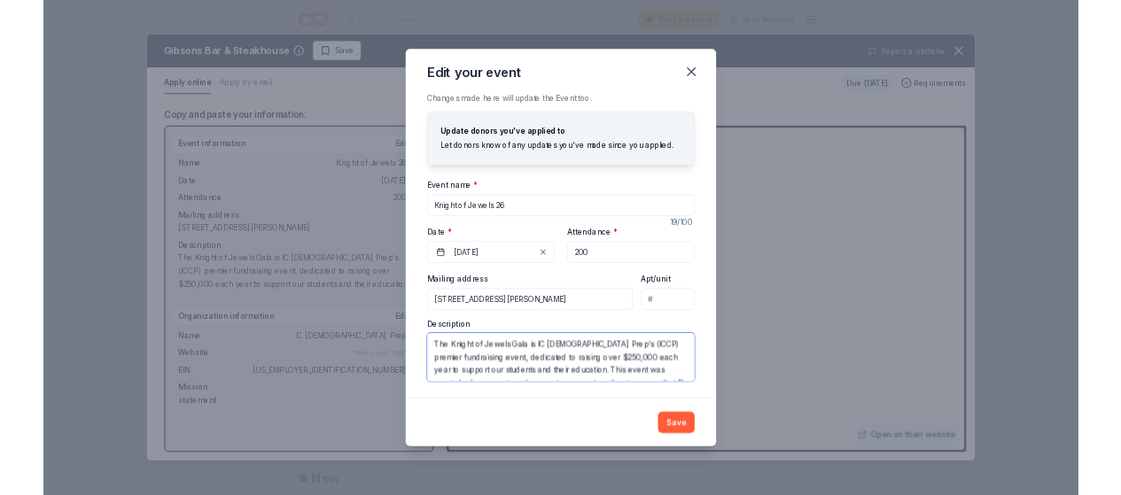
scroll to position [64, 0]
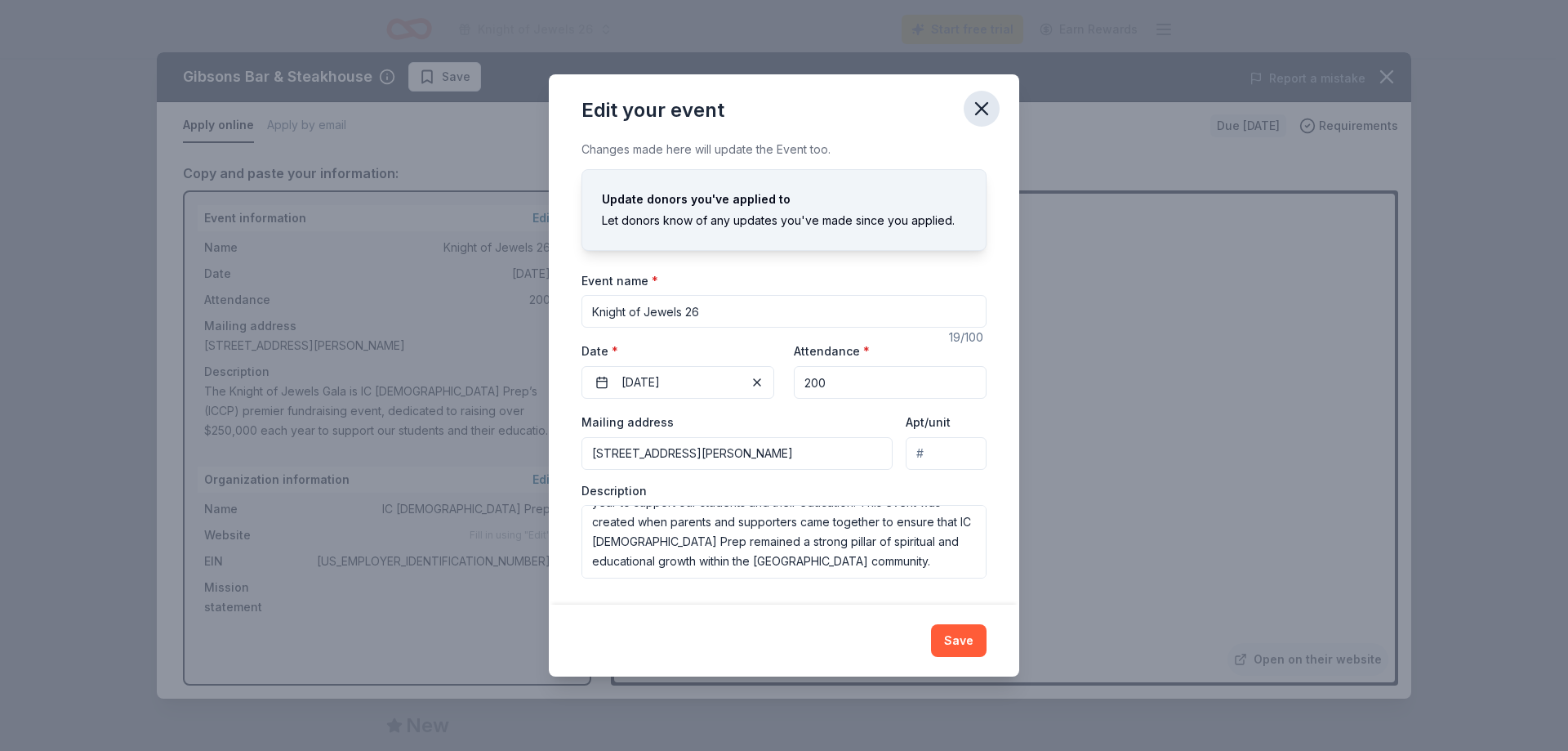
click at [980, 113] on icon "button" at bounding box center [981, 108] width 23 height 23
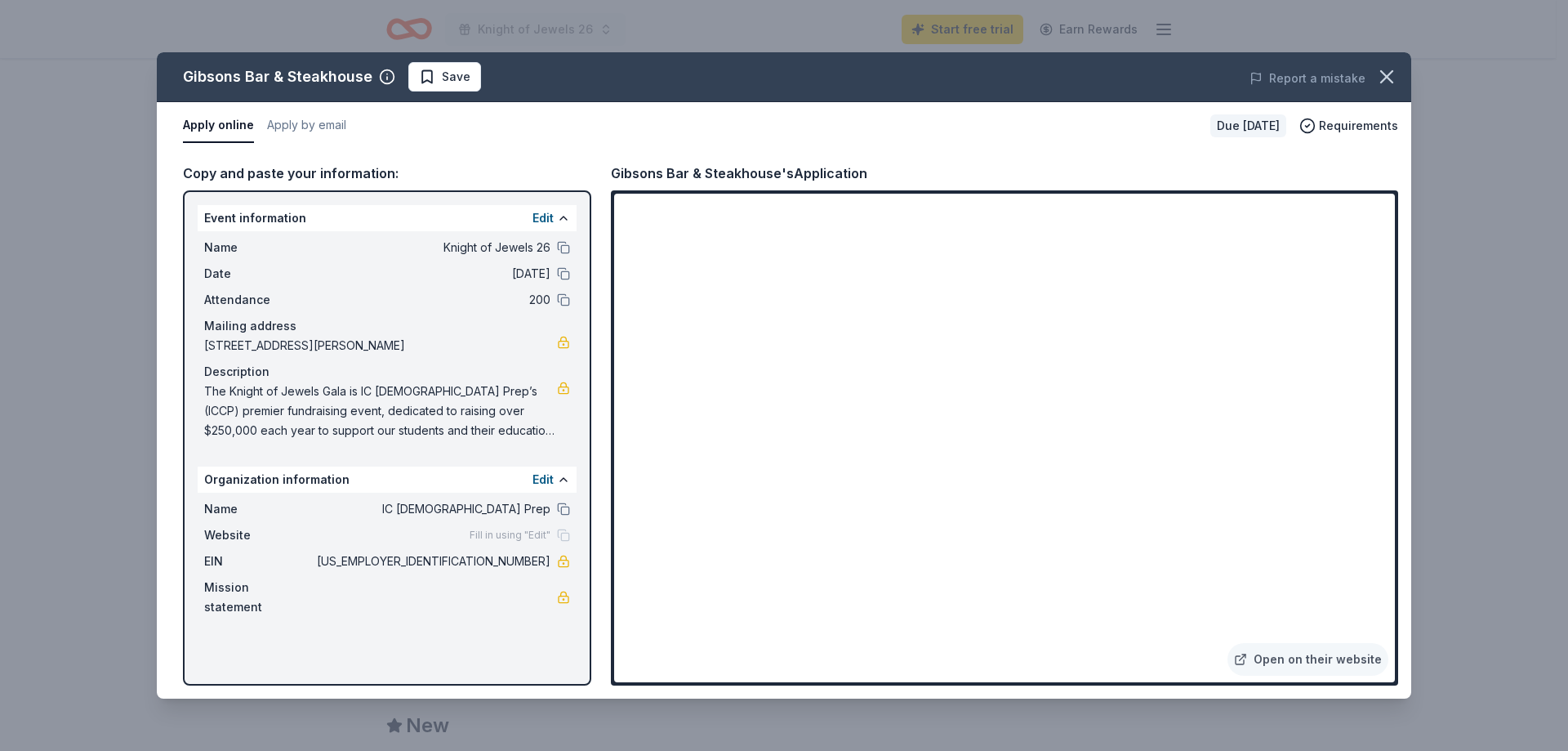
drag, startPoint x: 203, startPoint y: 389, endPoint x: 433, endPoint y: 409, distance: 230.9
click at [433, 409] on div "Name Knight of Jewels 26 Date 02/21/26 Attendance 200 Mailing address 134 Arthu…" at bounding box center [387, 339] width 379 height 216
click at [492, 420] on span "The Knight of Jewels Gala is IC Catholic Prep’s (ICCP) premier fundraising even…" at bounding box center [380, 411] width 353 height 59
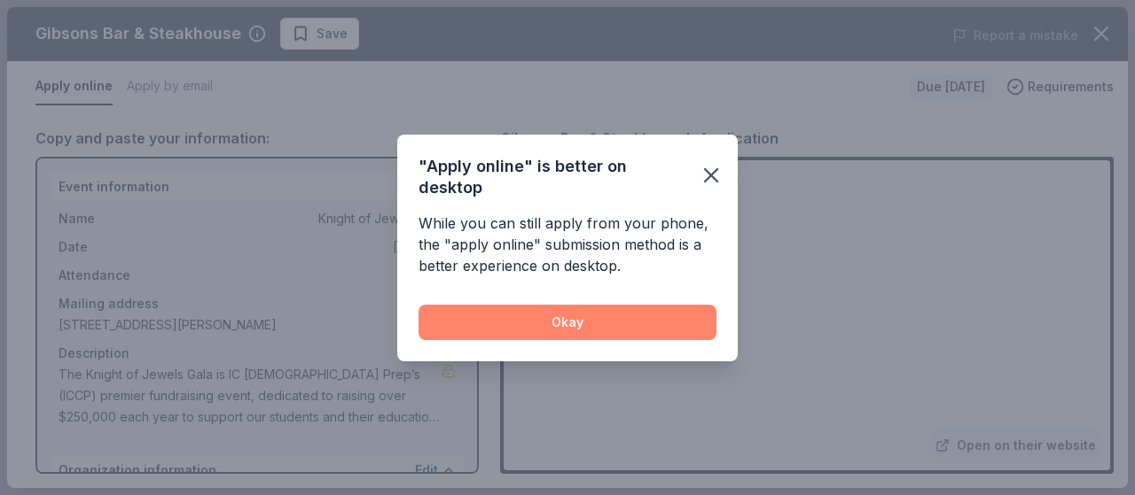
click at [555, 316] on button "Okay" at bounding box center [567, 322] width 298 height 35
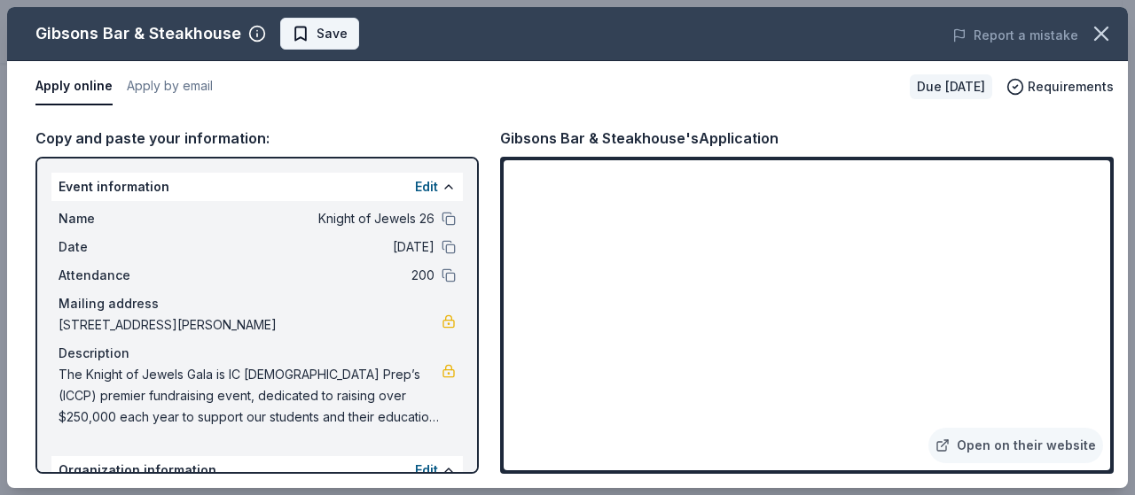
click at [323, 33] on span "Save" at bounding box center [331, 33] width 31 height 21
click at [1106, 32] on icon "button" at bounding box center [1100, 33] width 25 height 25
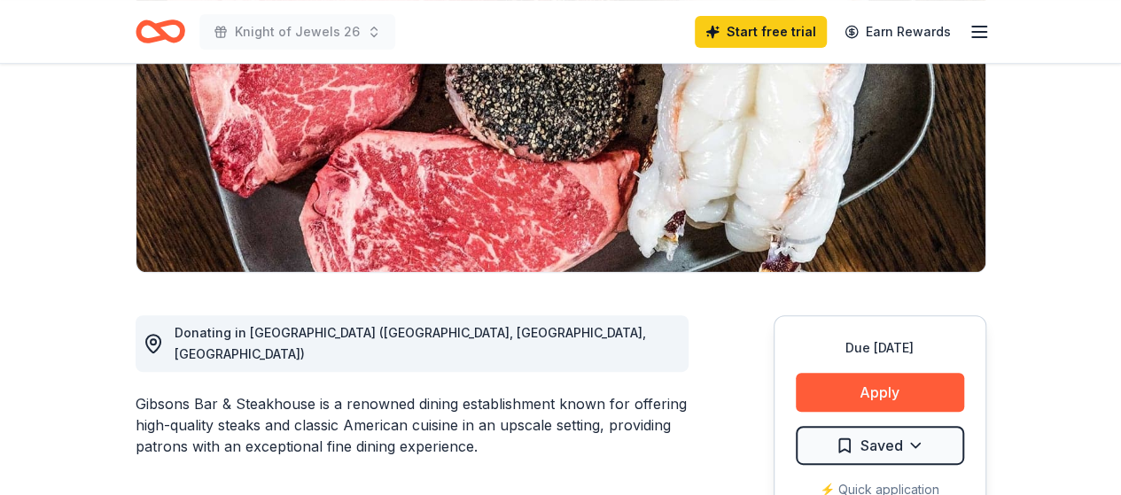
scroll to position [0, 0]
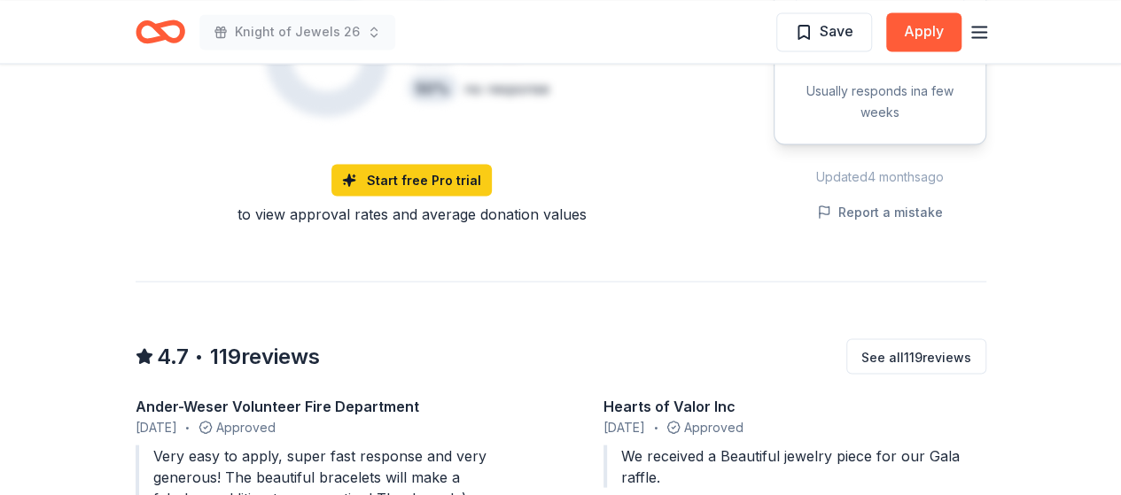
scroll to position [1596, 0]
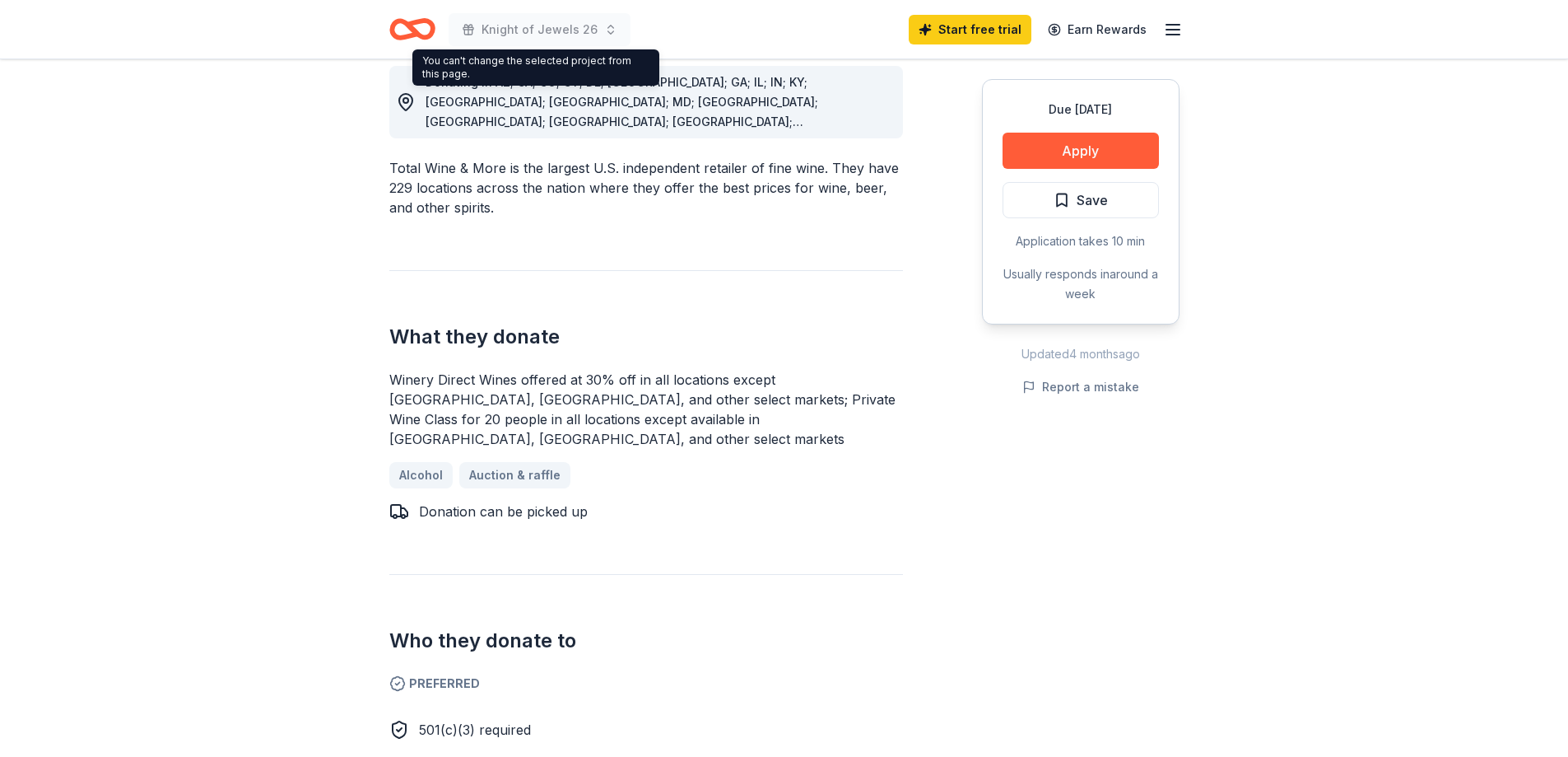
scroll to position [494, 0]
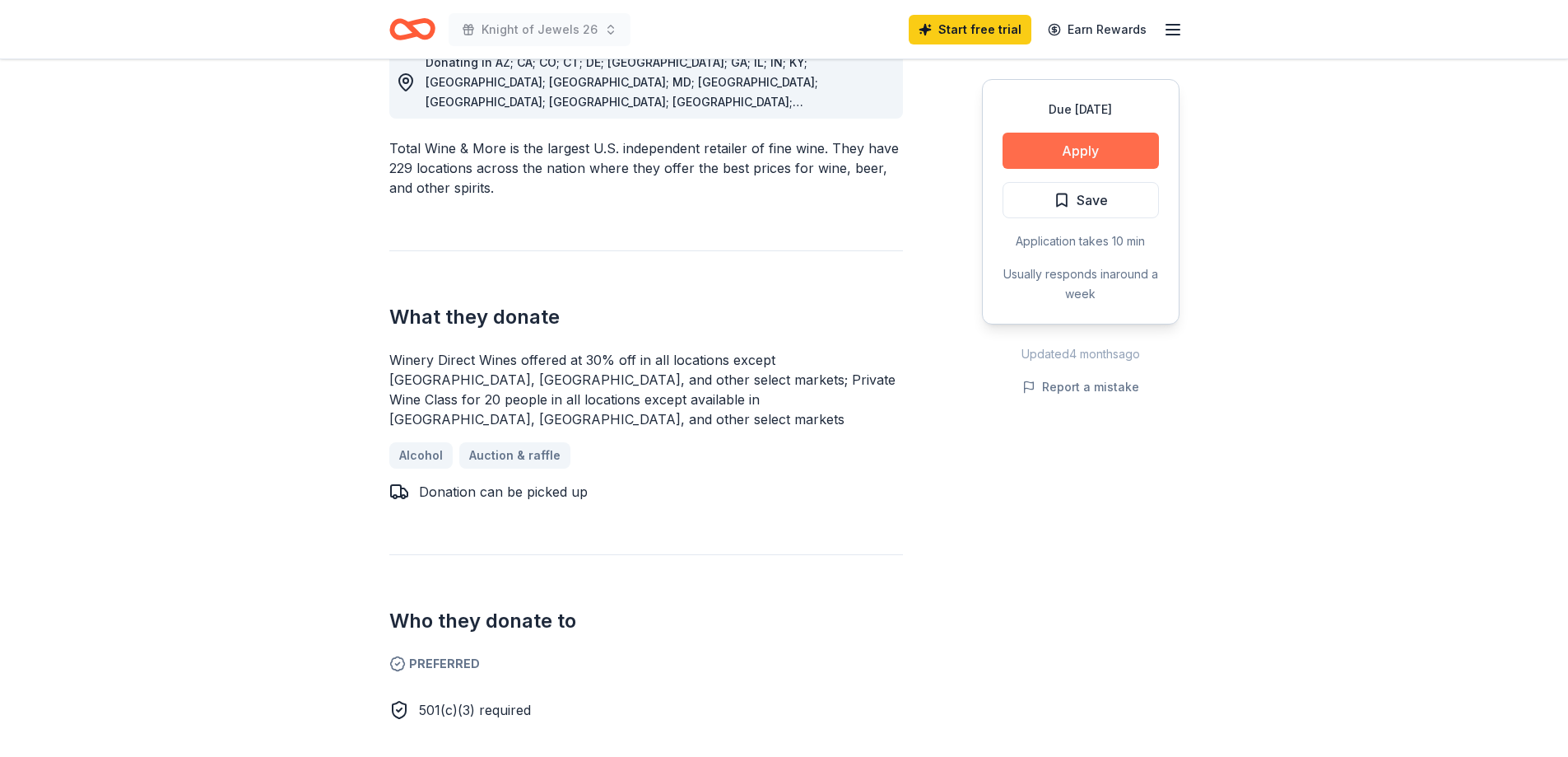
click at [1065, 156] on button "Apply" at bounding box center [1081, 150] width 156 height 36
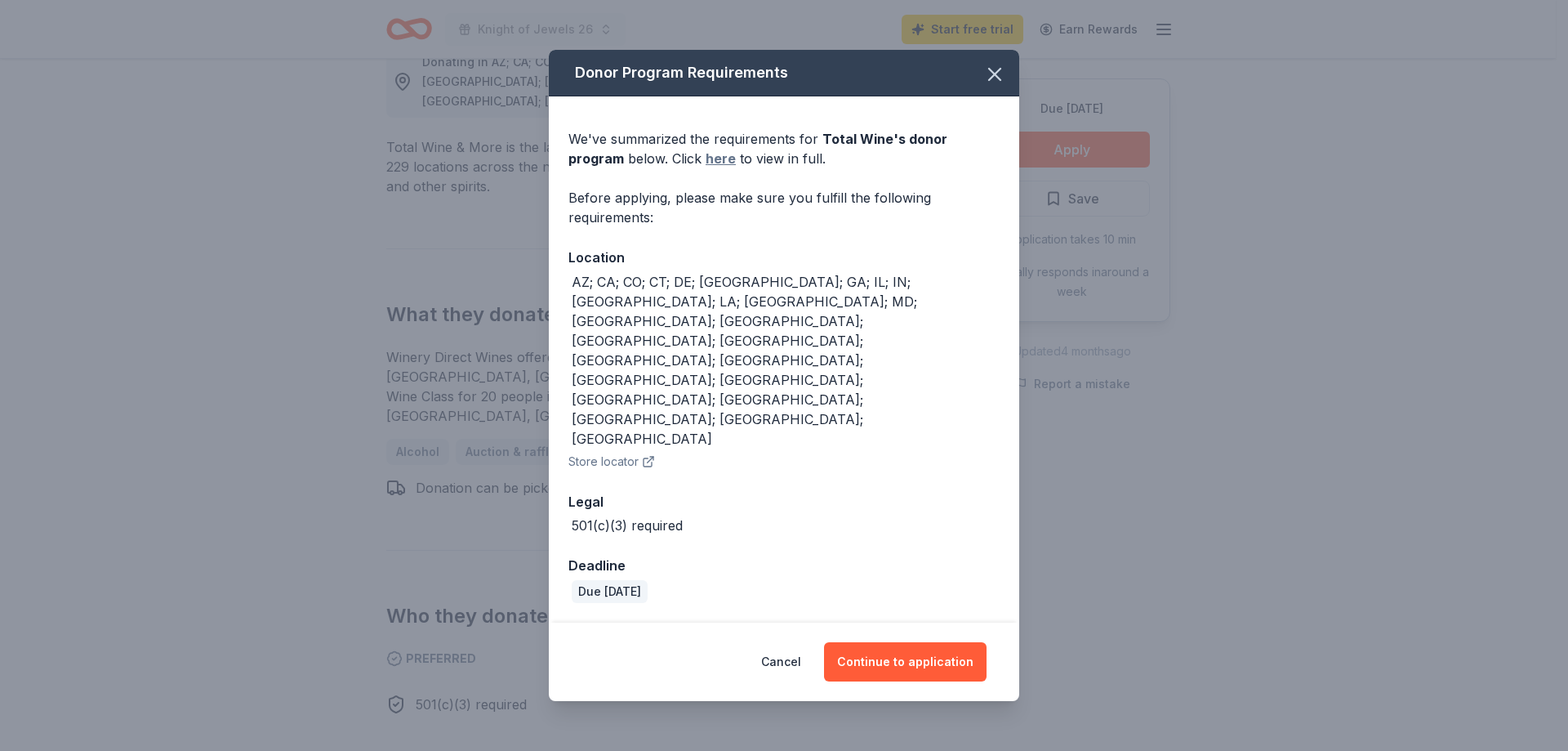
click at [706, 169] on link "here" at bounding box center [720, 158] width 30 height 19
click at [788, 642] on button "Cancel" at bounding box center [780, 662] width 40 height 40
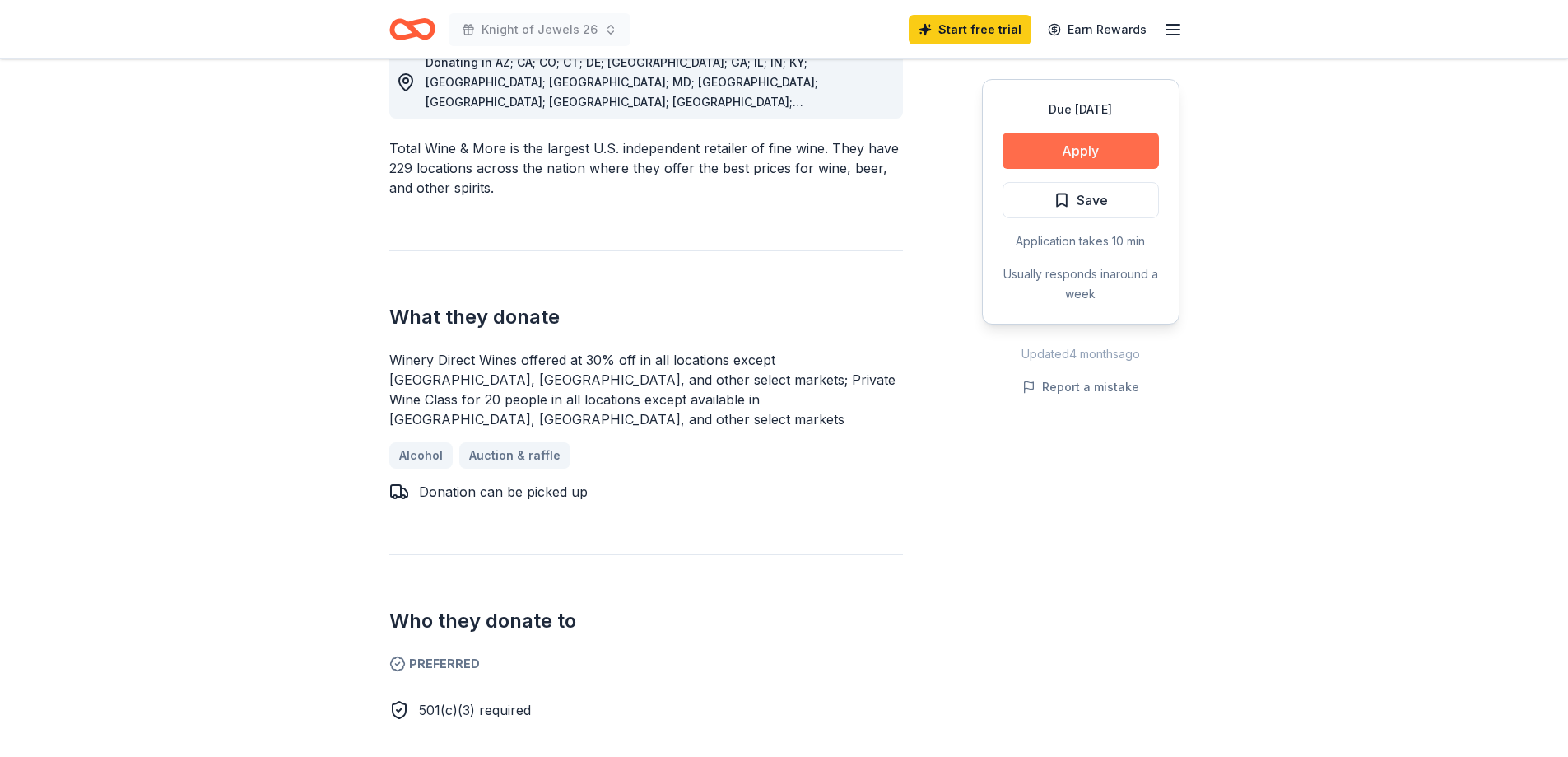
click at [1088, 151] on button "Apply" at bounding box center [1081, 150] width 156 height 36
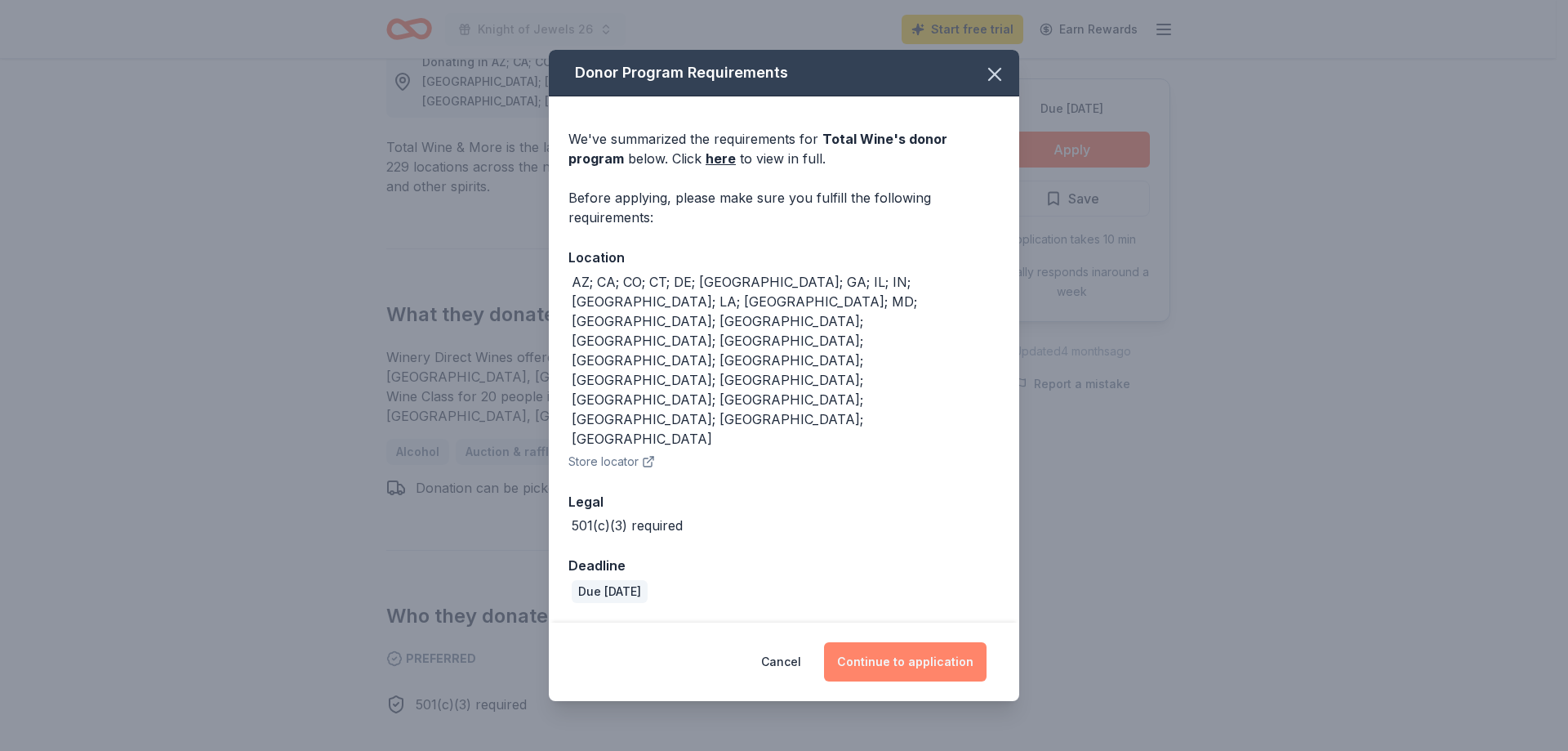
click at [917, 642] on button "Continue to application" at bounding box center [905, 662] width 162 height 40
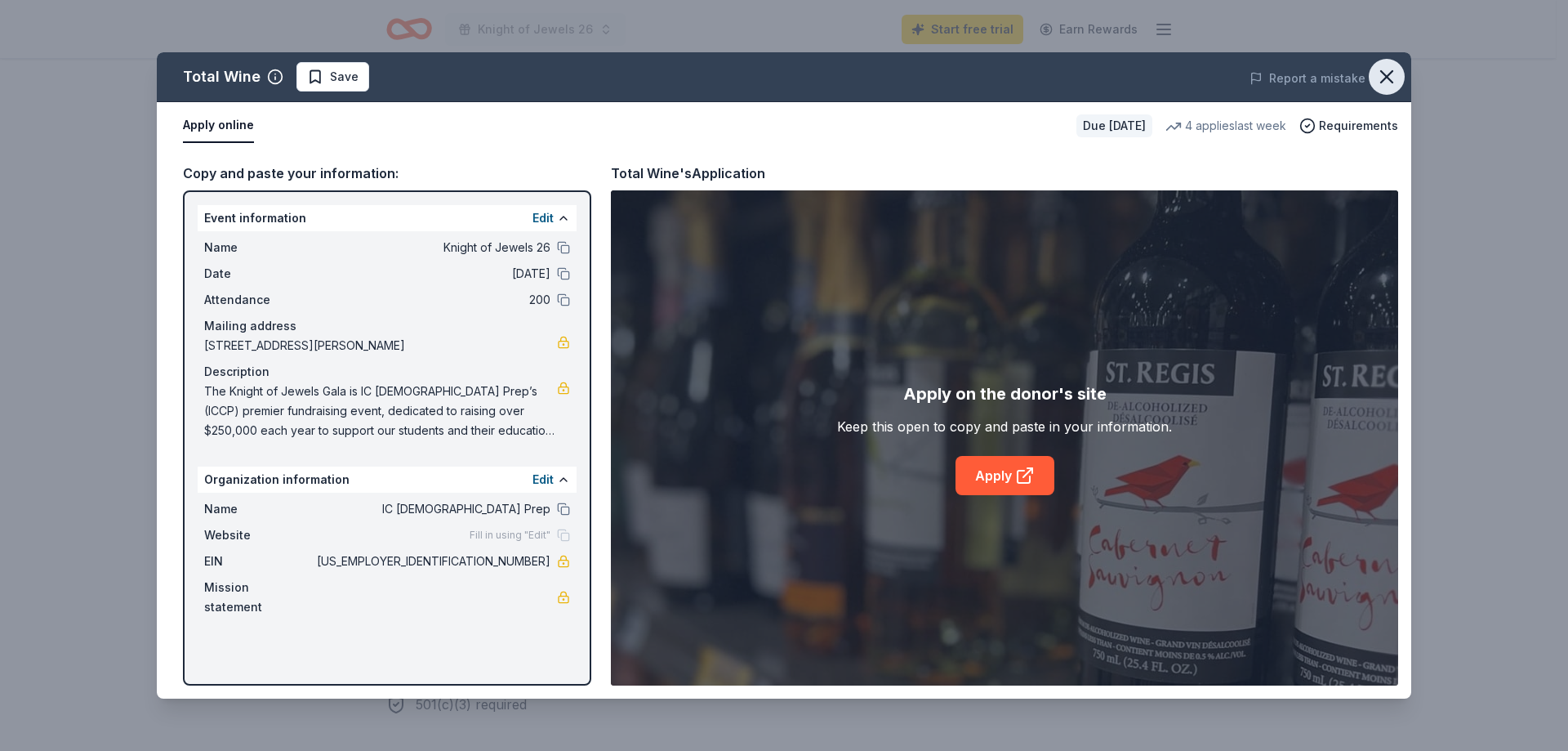
click at [1384, 72] on icon "button" at bounding box center [1387, 76] width 23 height 23
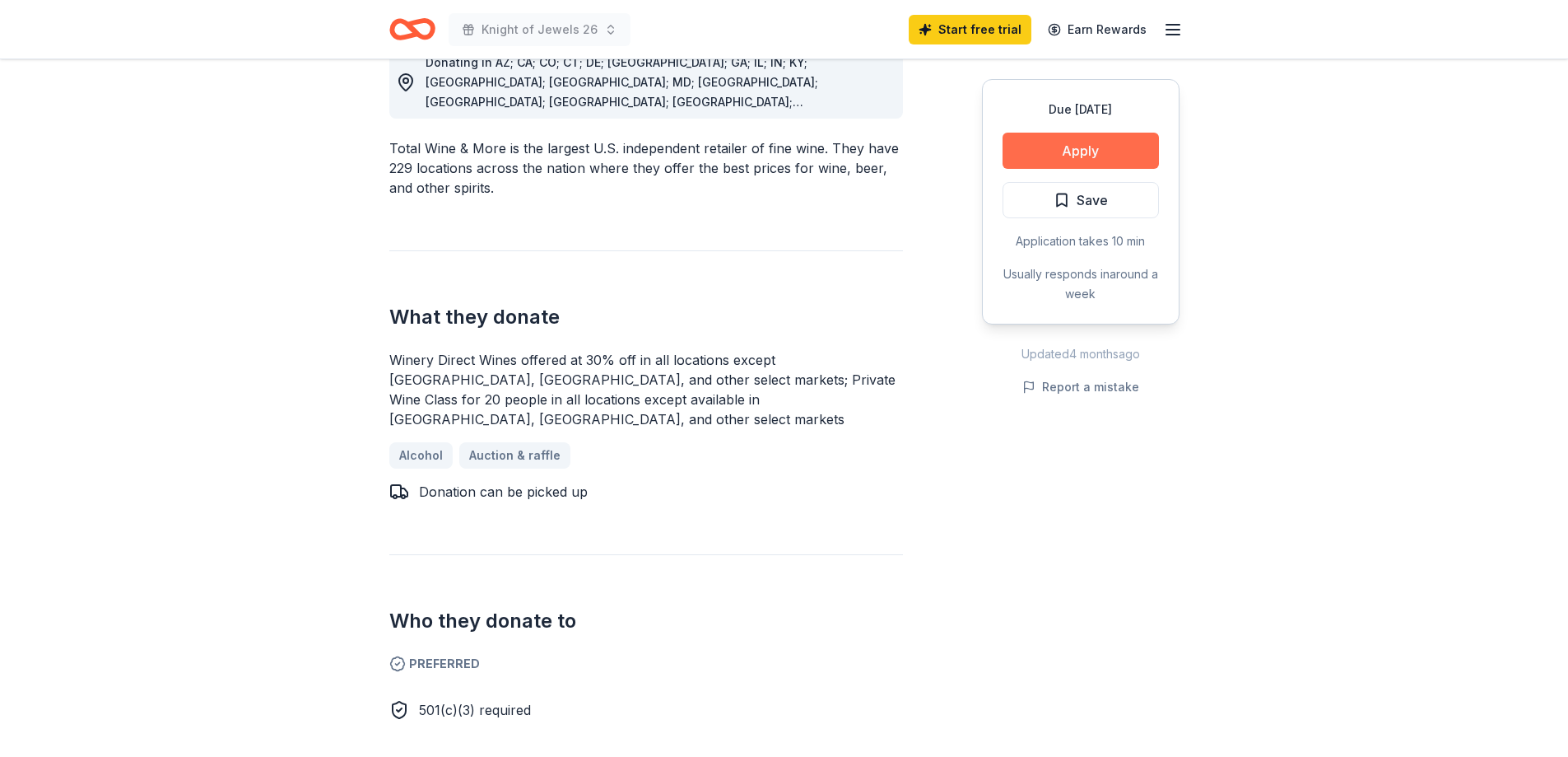
click at [1094, 150] on button "Apply" at bounding box center [1081, 150] width 156 height 36
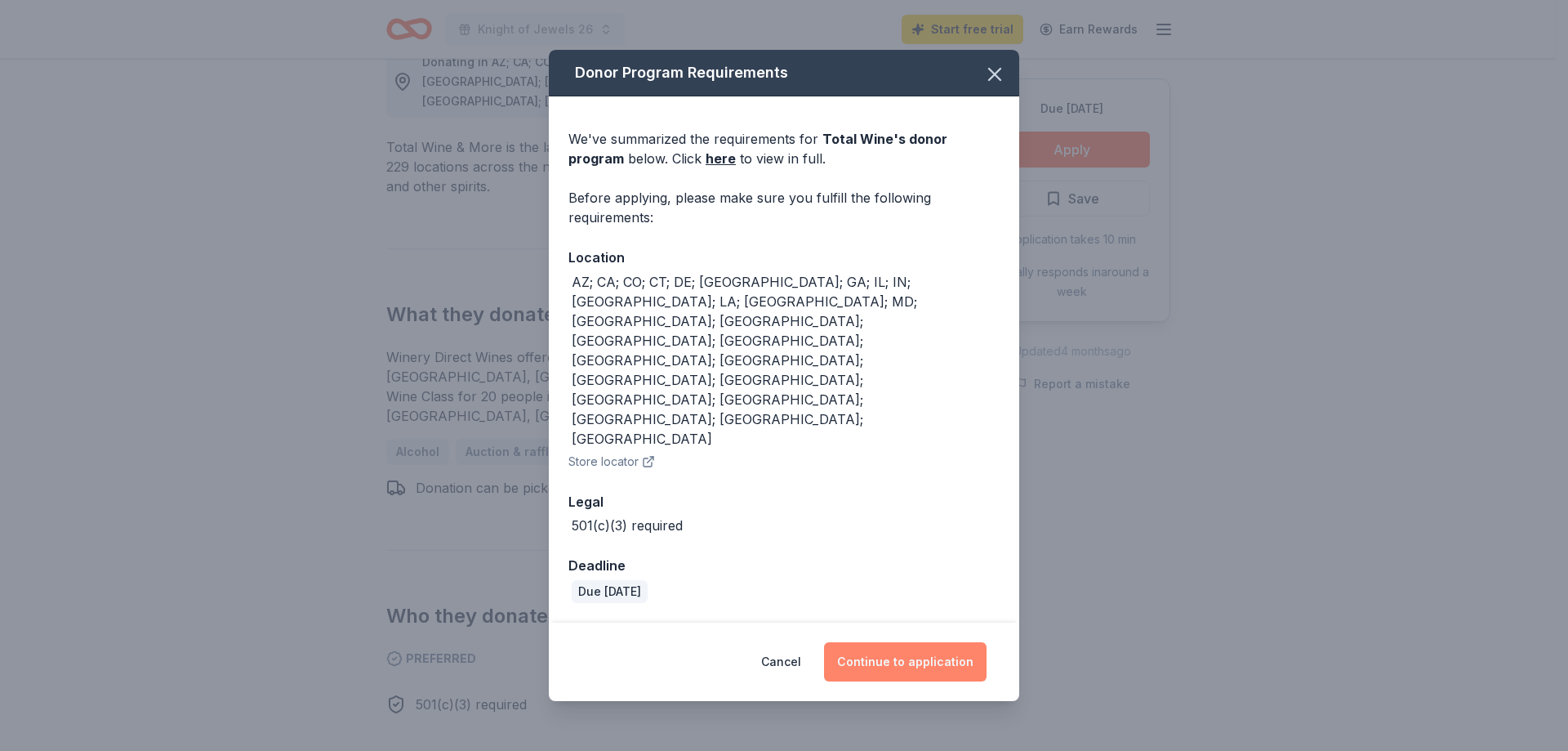
click at [905, 642] on button "Continue to application" at bounding box center [905, 662] width 162 height 40
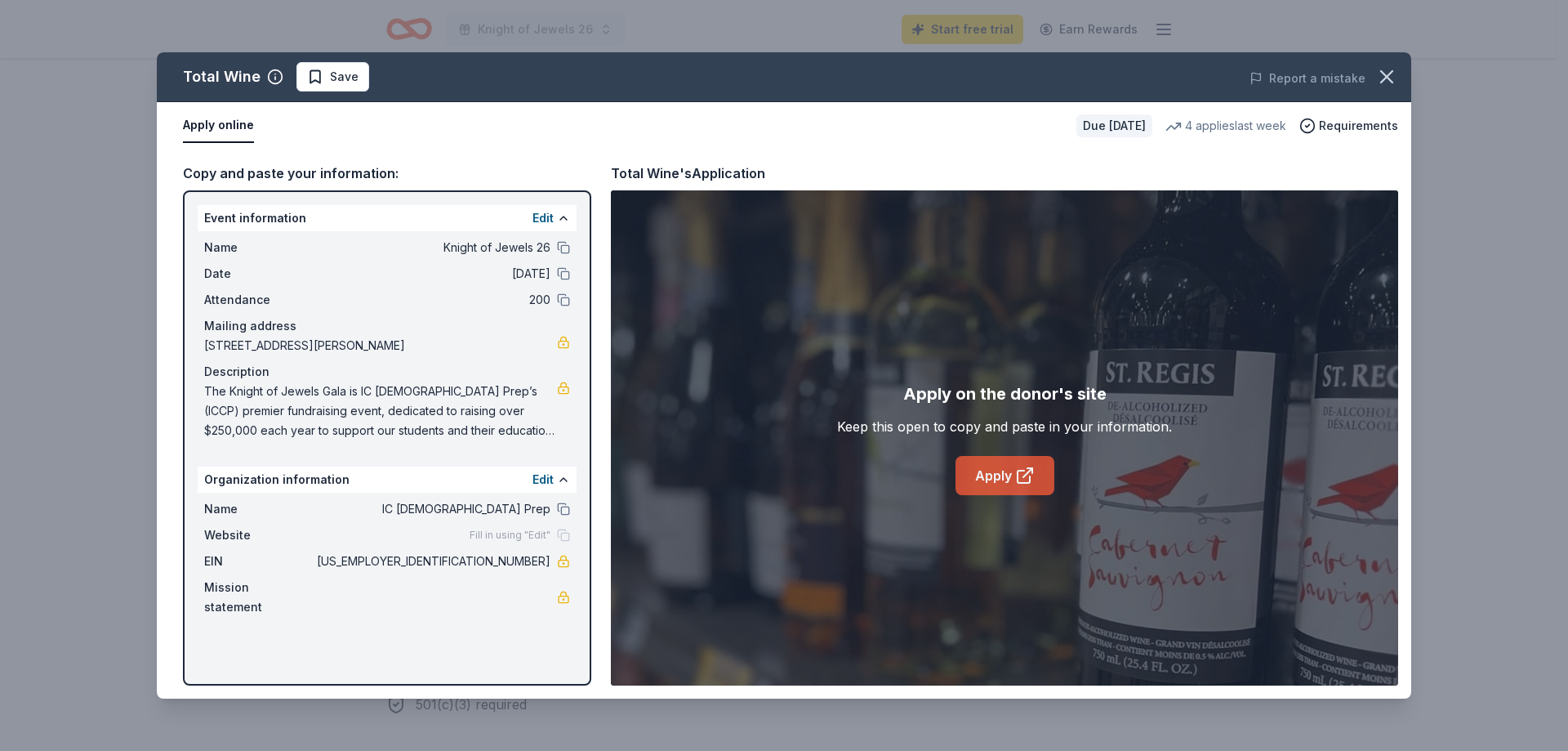
click at [1002, 478] on link "Apply" at bounding box center [1004, 475] width 99 height 40
click at [1381, 73] on icon "button" at bounding box center [1387, 76] width 23 height 23
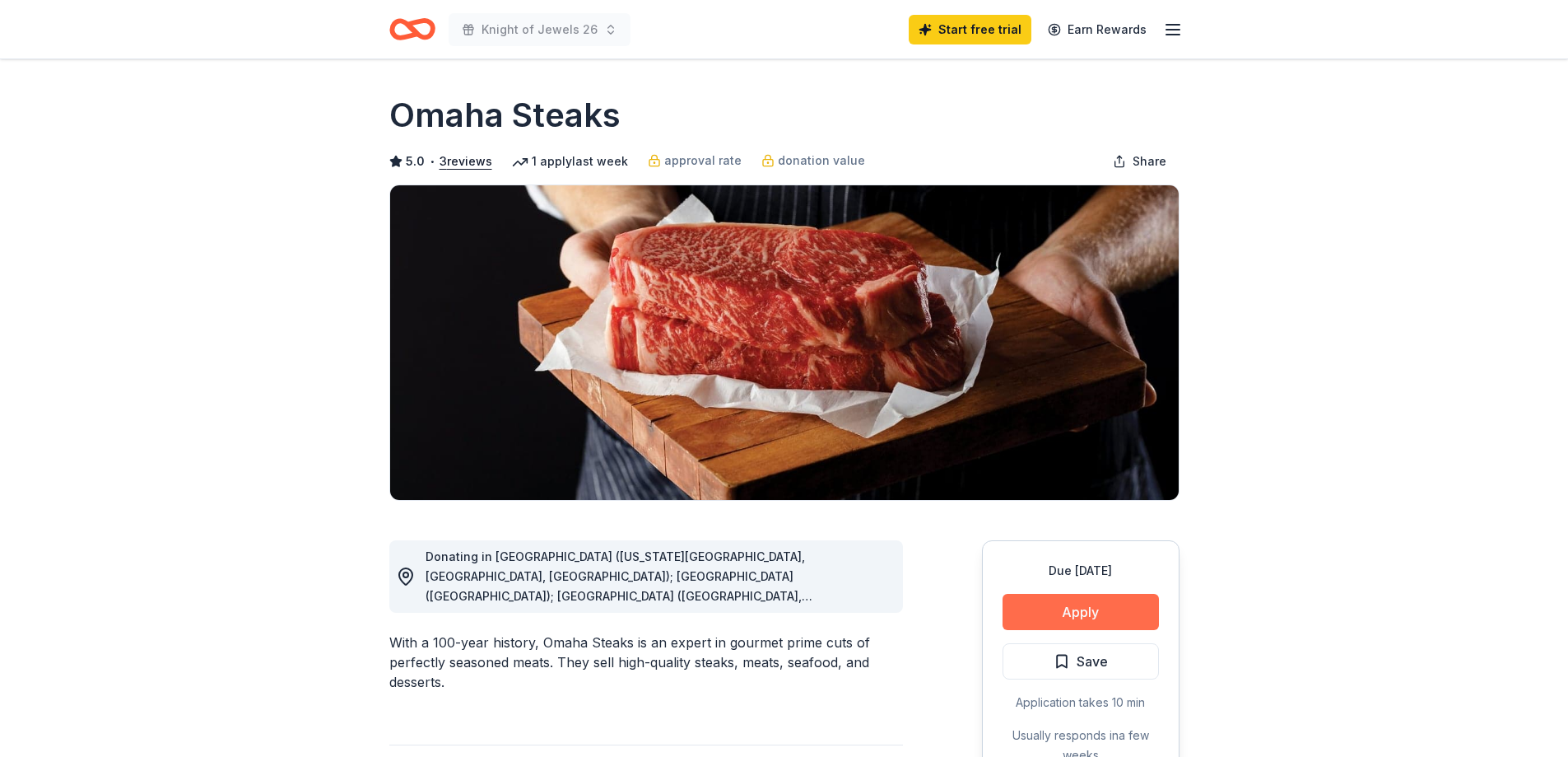
click at [1096, 611] on button "Apply" at bounding box center [1081, 611] width 156 height 36
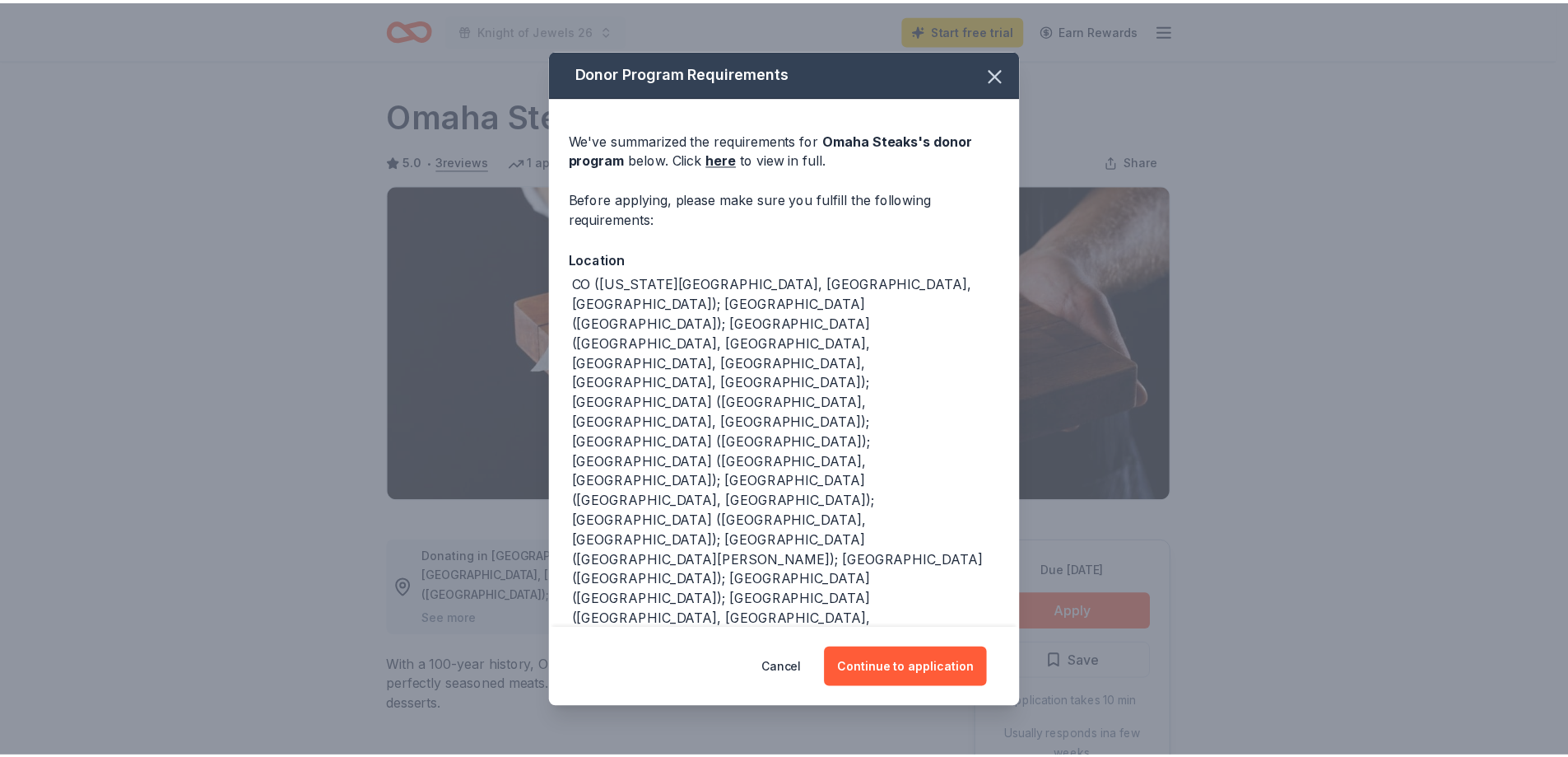
scroll to position [83, 0]
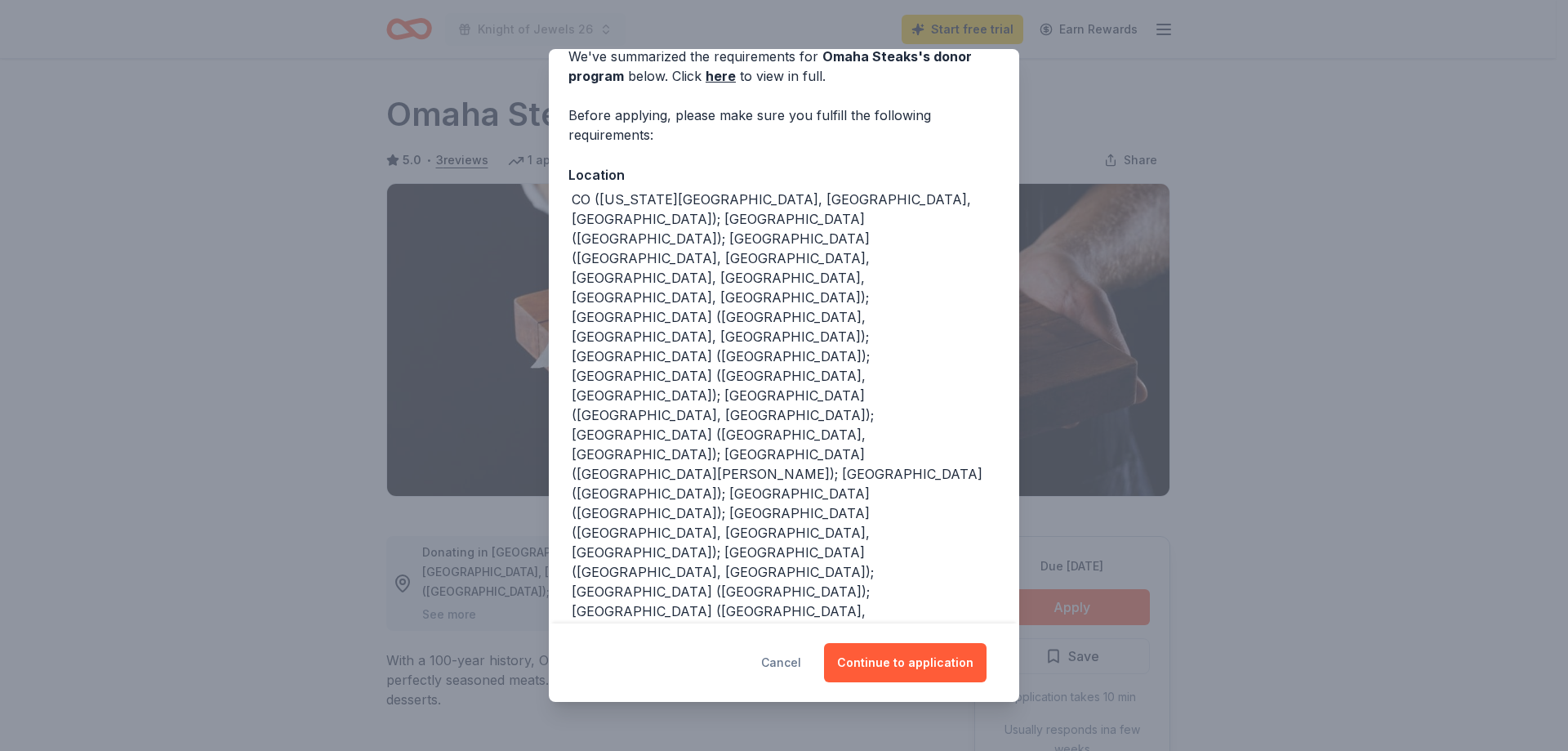
click at [784, 645] on button "Cancel" at bounding box center [780, 663] width 40 height 40
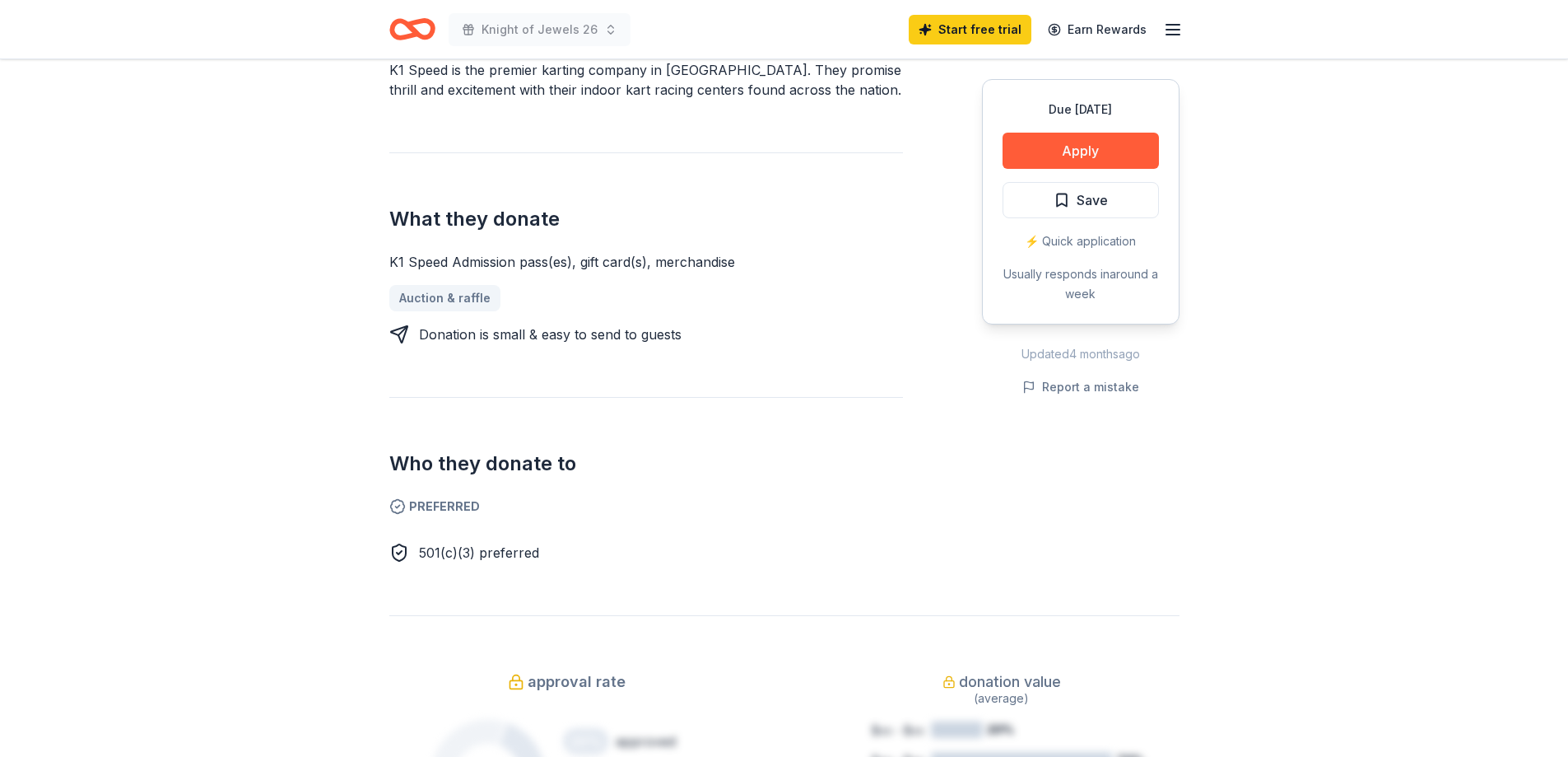
scroll to position [576, 0]
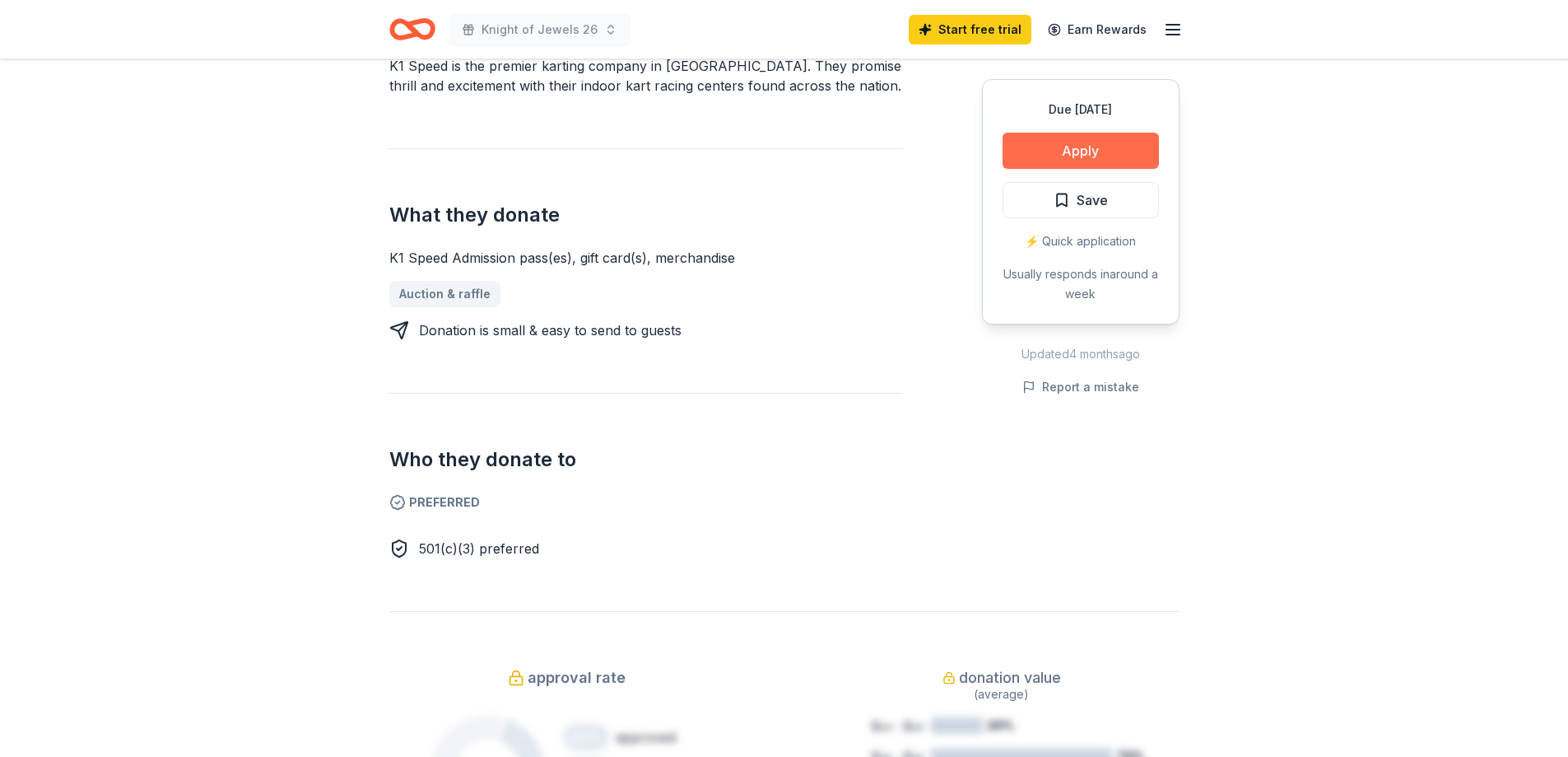
click at [1103, 154] on button "Apply" at bounding box center [1081, 150] width 156 height 36
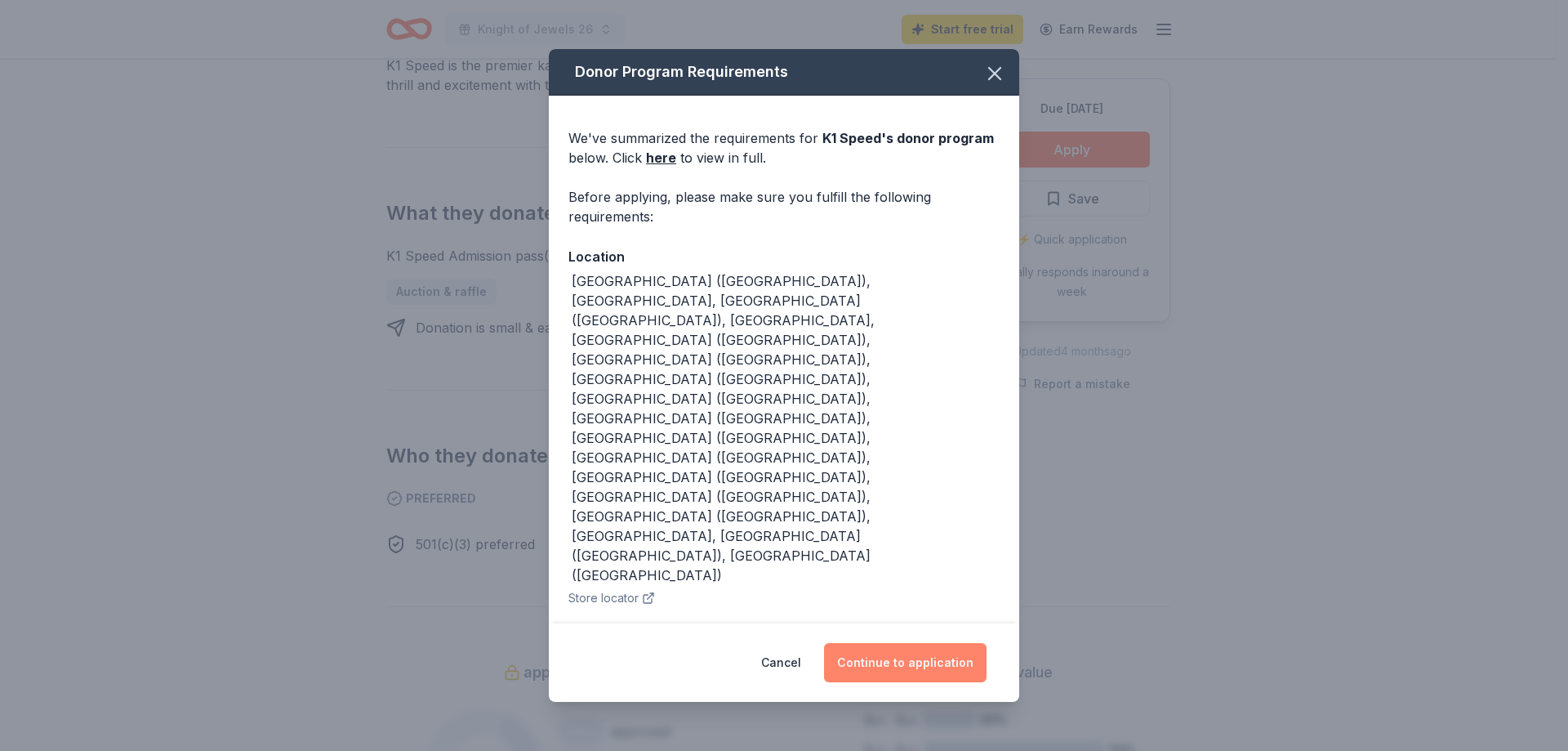
click at [913, 643] on button "Continue to application" at bounding box center [905, 663] width 162 height 40
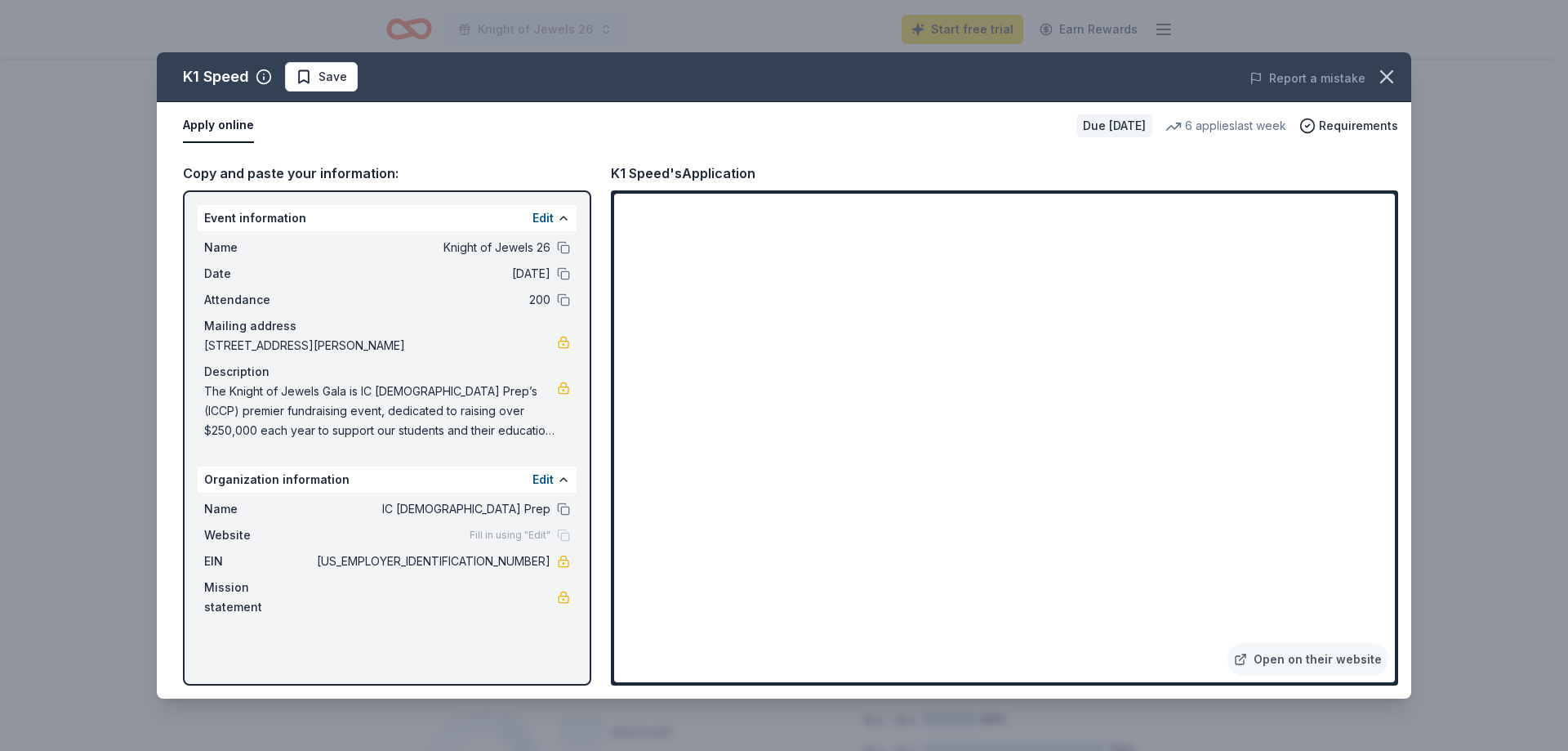
drag, startPoint x: 553, startPoint y: 560, endPoint x: 480, endPoint y: 562, distance: 73.0
click at [480, 562] on div "EIN [US_EMPLOYER_IDENTIFICATION_NUMBER]" at bounding box center [387, 560] width 366 height 19
click at [1385, 71] on icon "button" at bounding box center [1387, 76] width 23 height 23
